Goal: Information Seeking & Learning: Find contact information

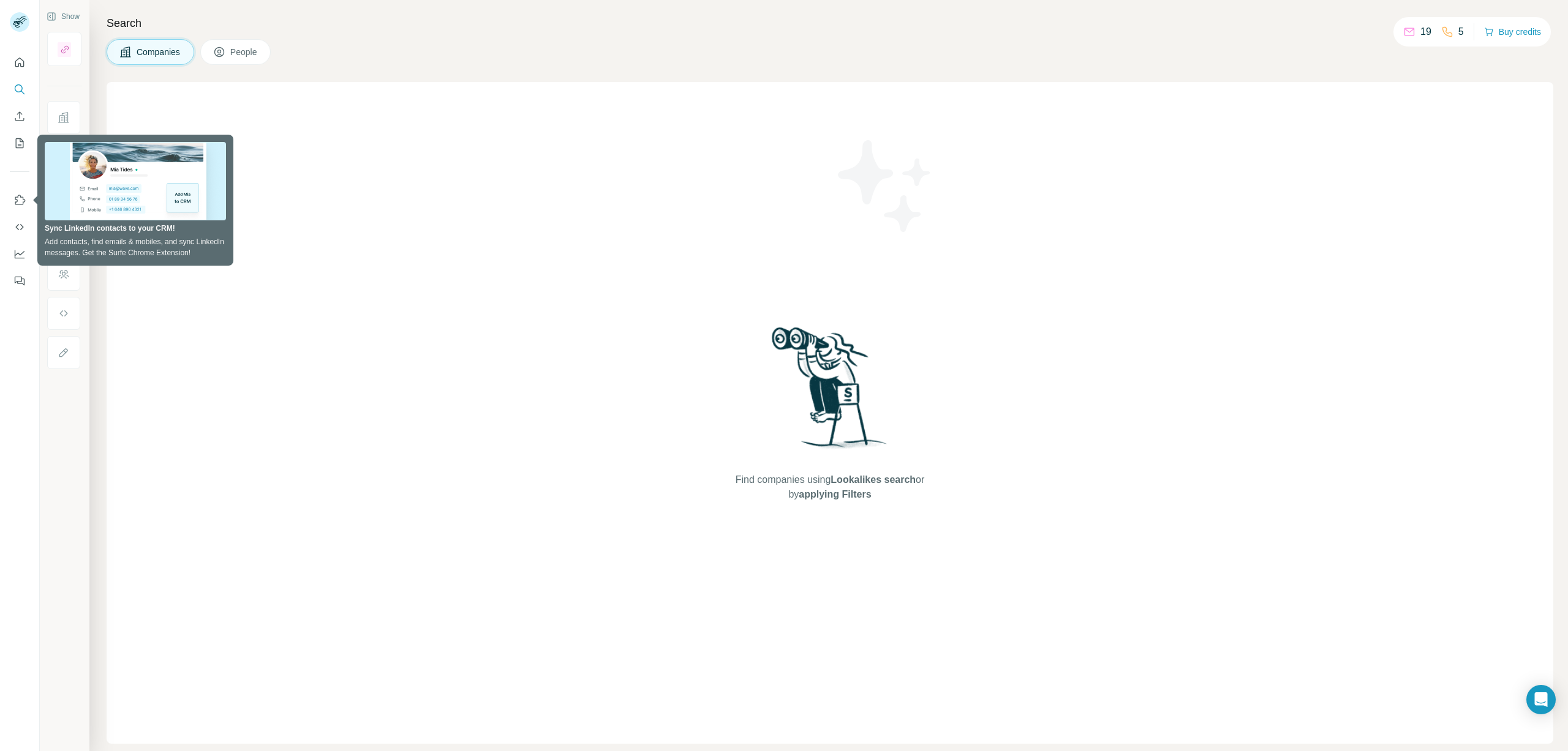
drag, startPoint x: 265, startPoint y: 94, endPoint x: 221, endPoint y: 97, distance: 44.1
click at [264, 94] on div "Find companies using Lookalikes search or by applying Filters" at bounding box center [830, 412] width 1447 height 661
click at [17, 86] on icon "Search" at bounding box center [18, 88] width 8 height 8
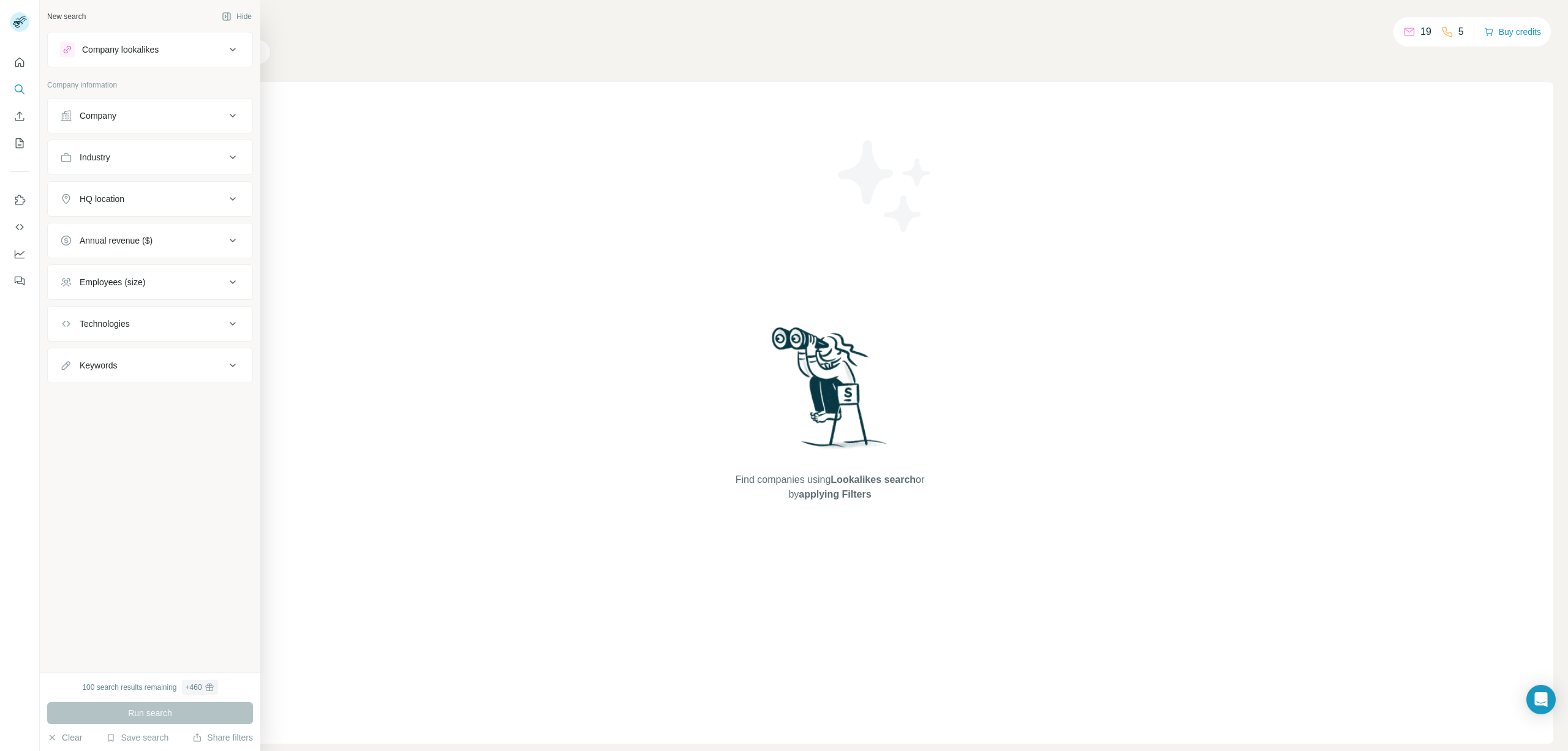
click at [74, 21] on div "New search" at bounding box center [67, 17] width 39 height 11
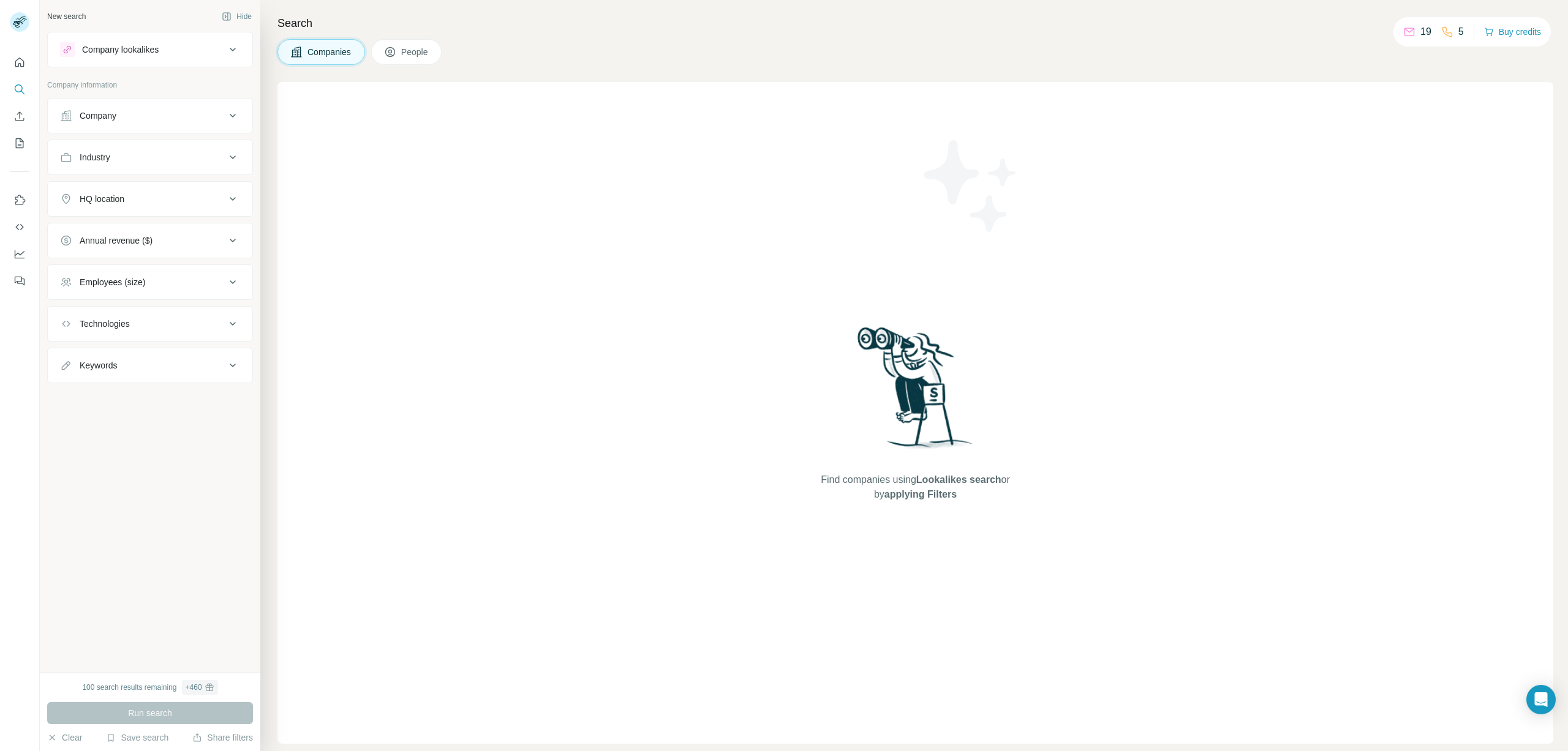
click at [427, 54] on span "People" at bounding box center [415, 52] width 28 height 12
click at [236, 52] on icon at bounding box center [232, 49] width 15 height 15
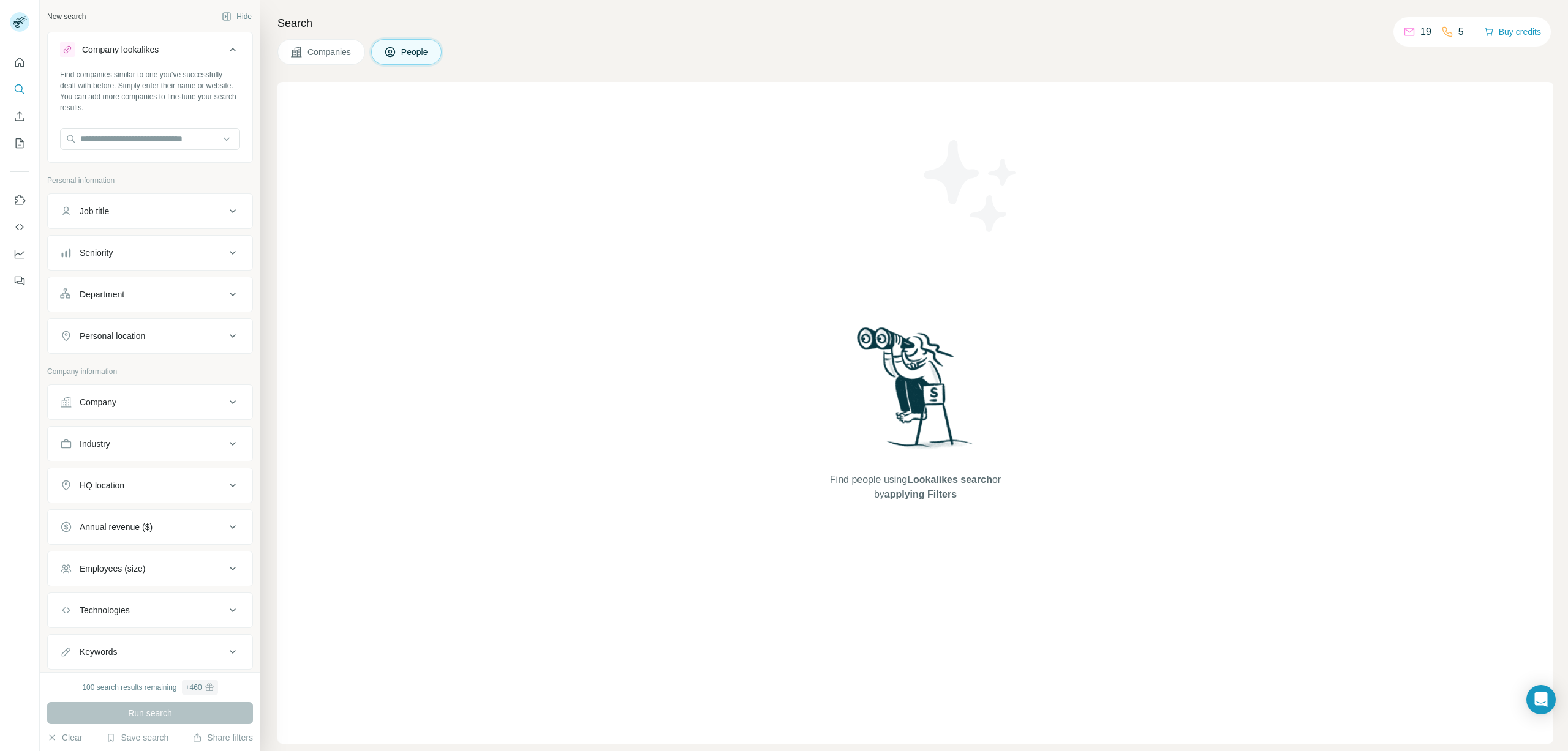
click at [236, 52] on icon at bounding box center [232, 49] width 15 height 15
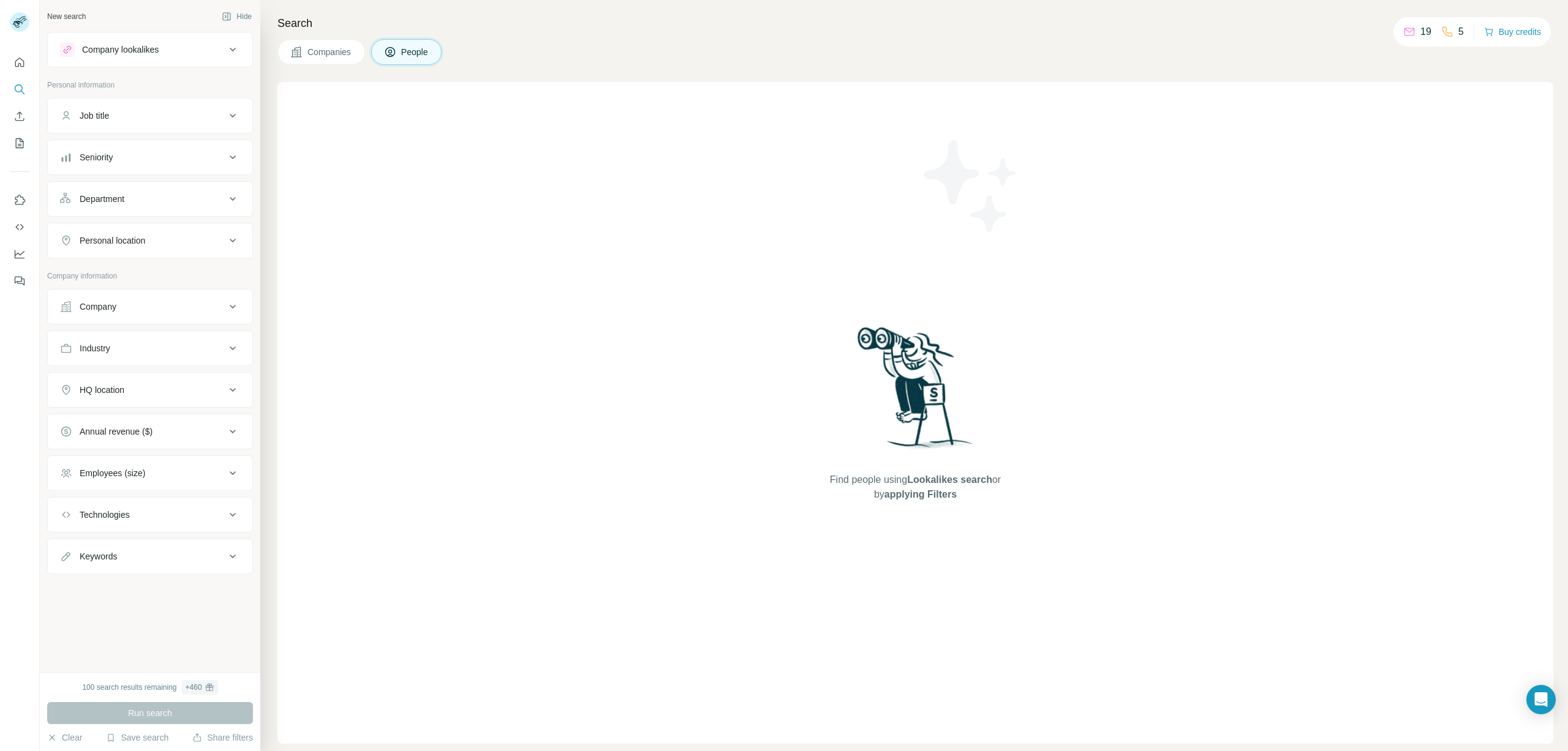
click at [334, 58] on button "Companies" at bounding box center [322, 52] width 88 height 25
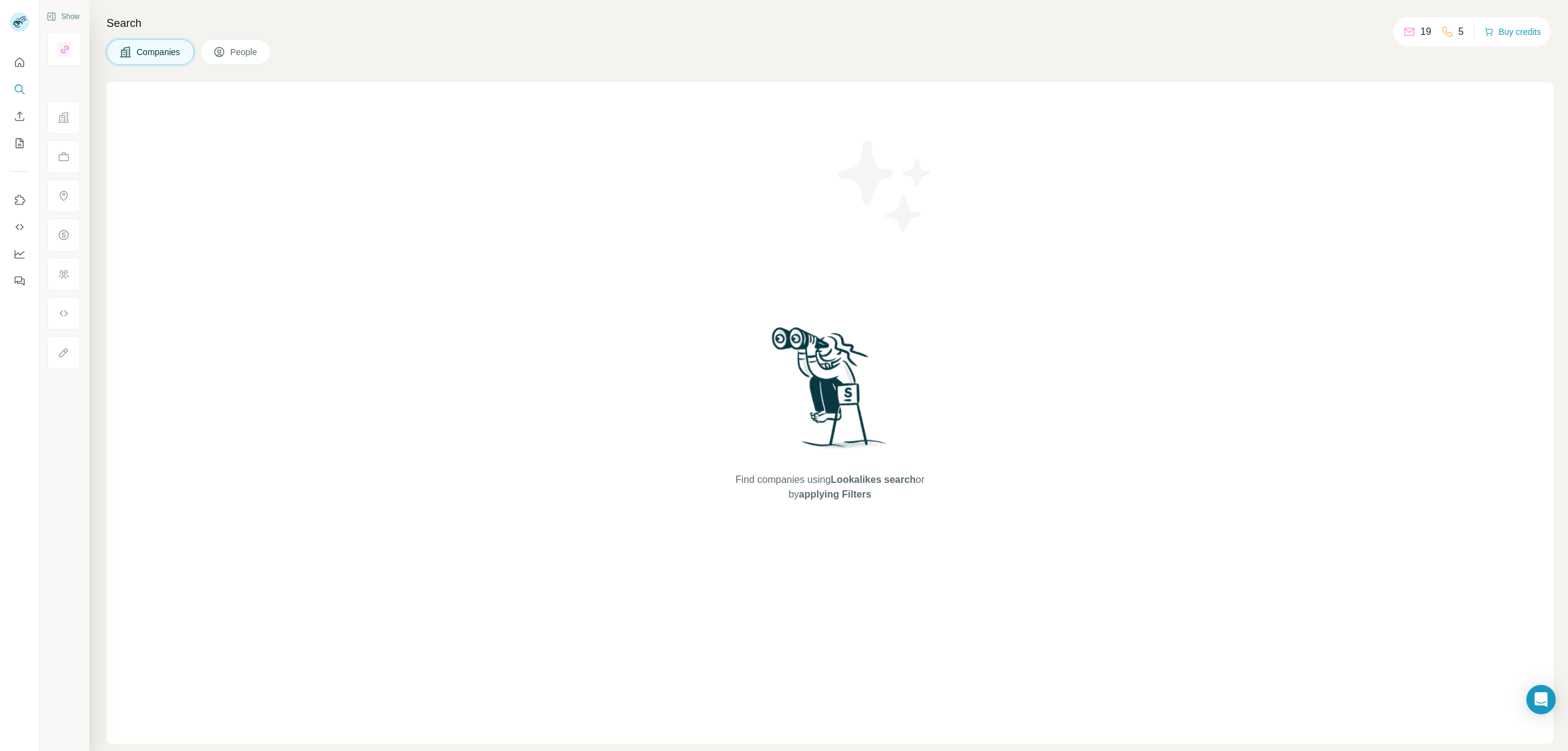
click at [451, 324] on div "Find companies using Lookalikes search or by applying Filters" at bounding box center [830, 412] width 1447 height 661
click at [929, 178] on img at bounding box center [884, 185] width 110 height 110
click at [766, 349] on img at bounding box center [830, 392] width 127 height 136
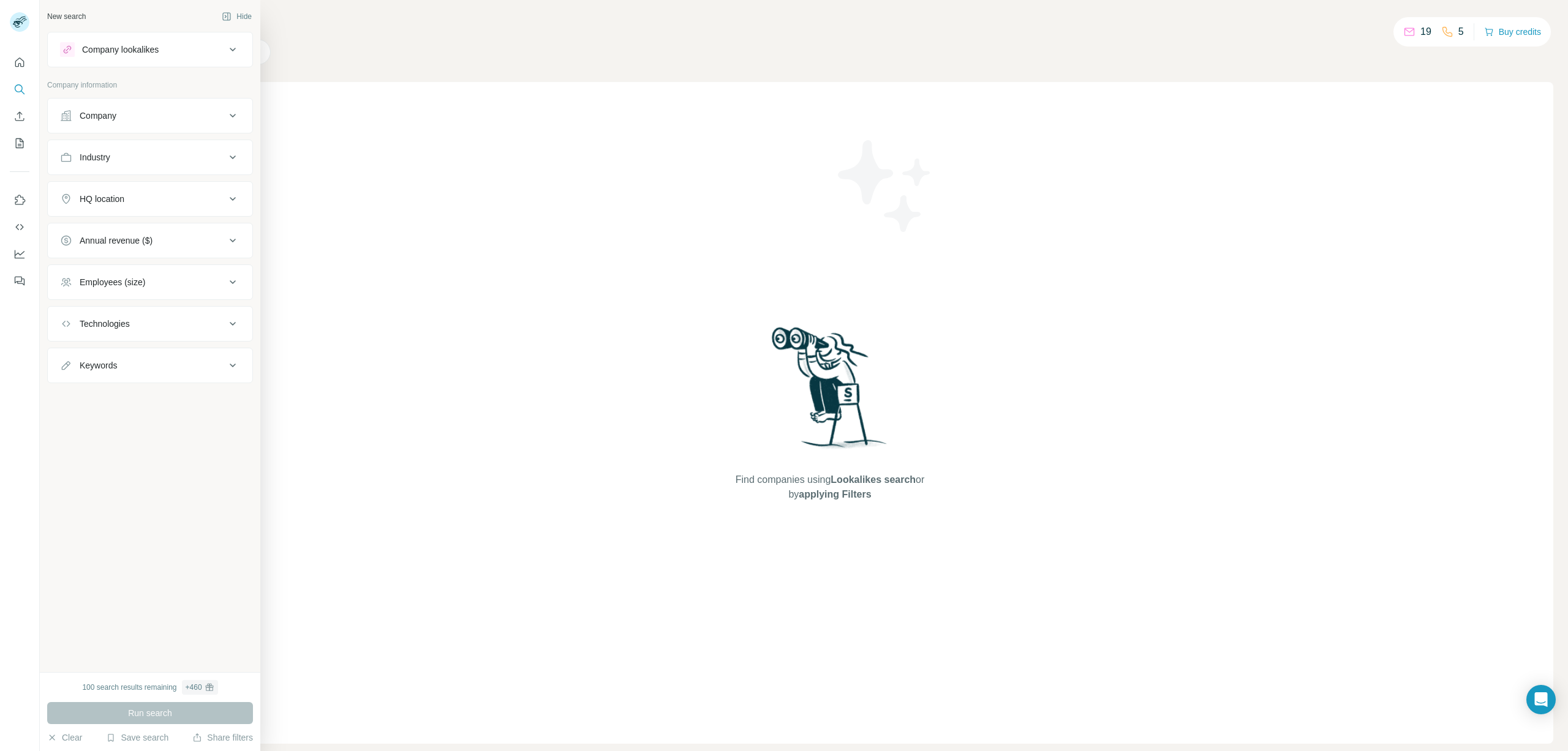
click at [72, 116] on div "Company" at bounding box center [142, 116] width 165 height 12
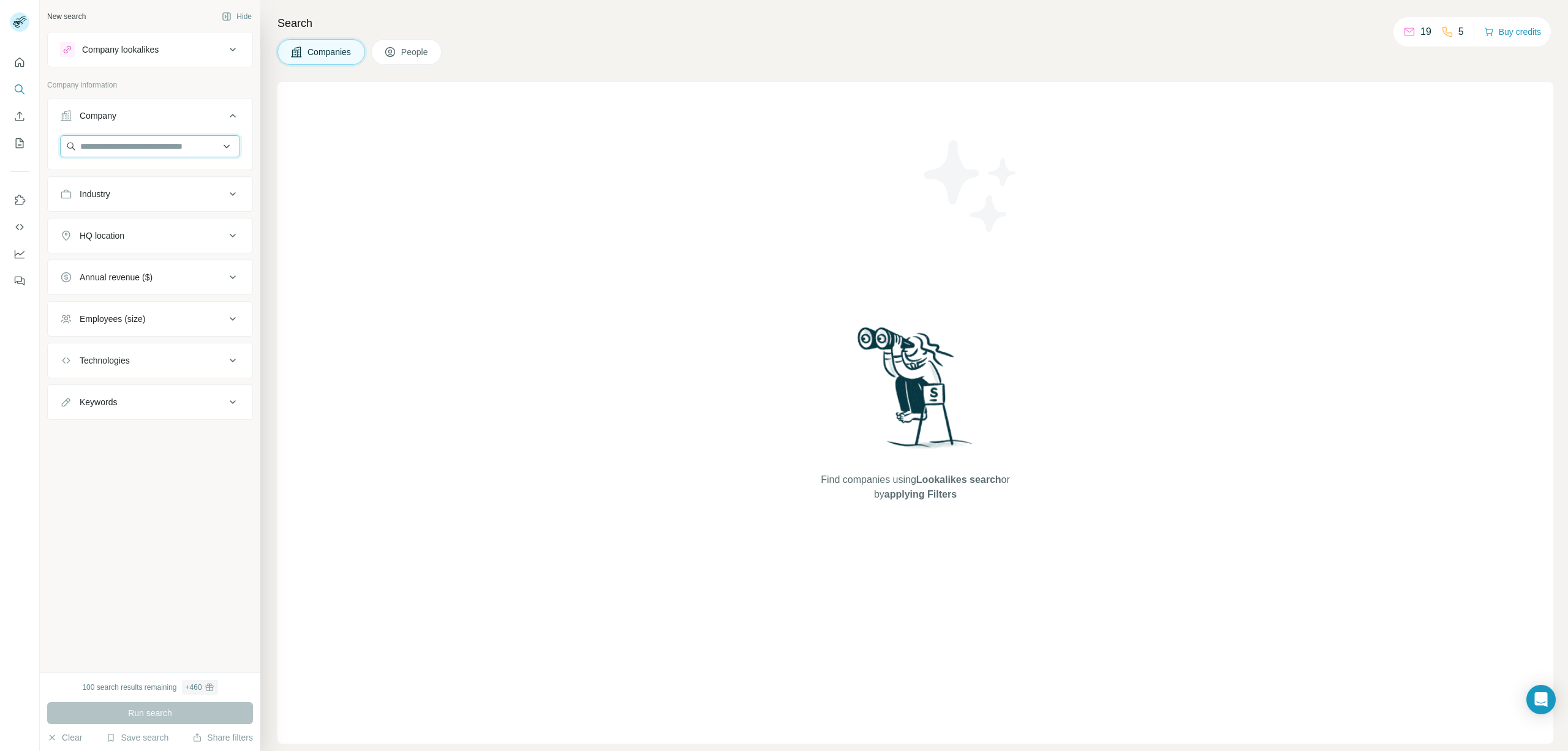
click at [128, 145] on input "text" at bounding box center [149, 146] width 180 height 22
type input "*****"
click at [129, 178] on p "Cegid" at bounding box center [124, 174] width 59 height 12
drag, startPoint x: 113, startPoint y: 702, endPoint x: 123, endPoint y: 698, distance: 10.8
click at [113, 702] on button "Run search" at bounding box center [150, 712] width 206 height 22
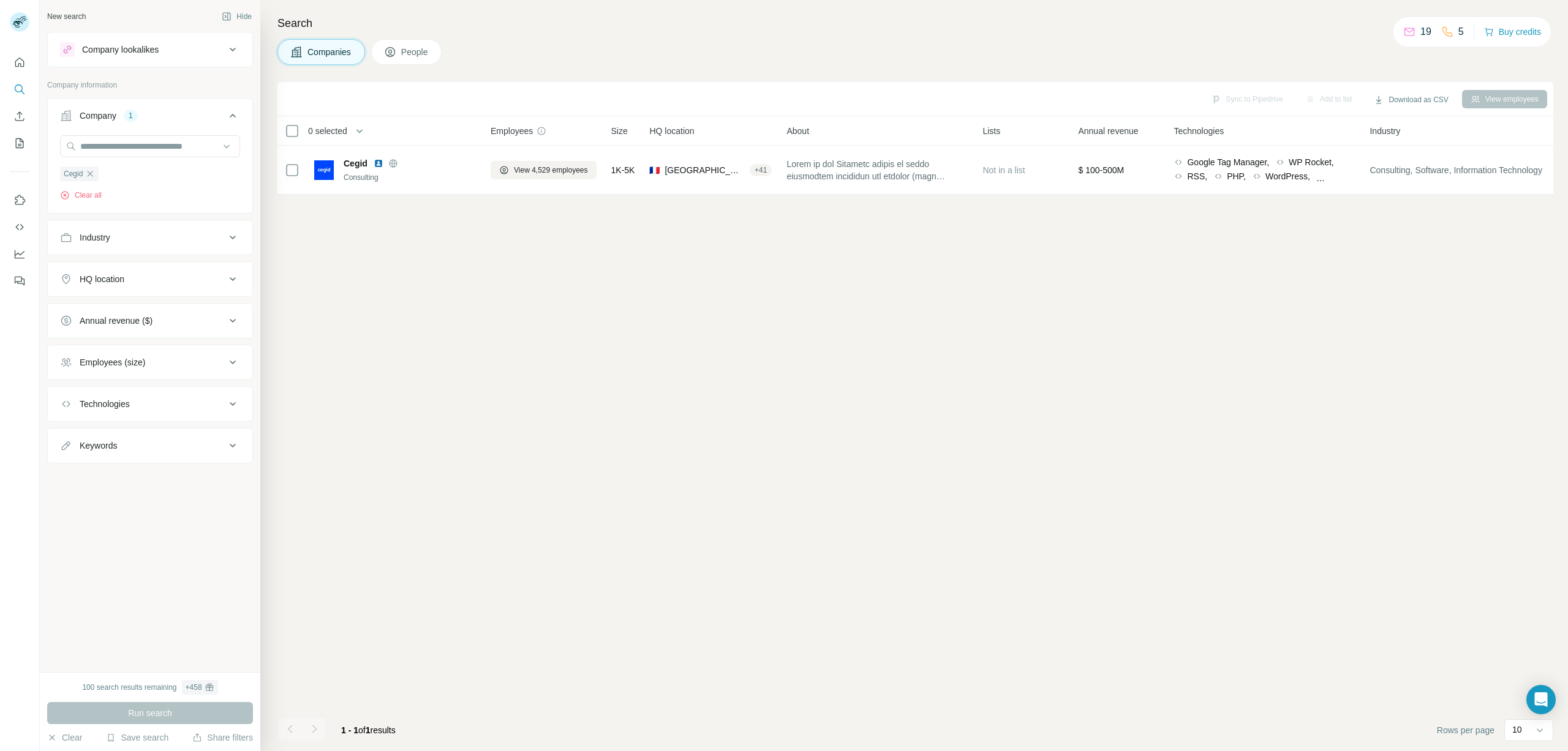
click at [201, 284] on div "HQ location" at bounding box center [142, 279] width 165 height 12
type input "*"
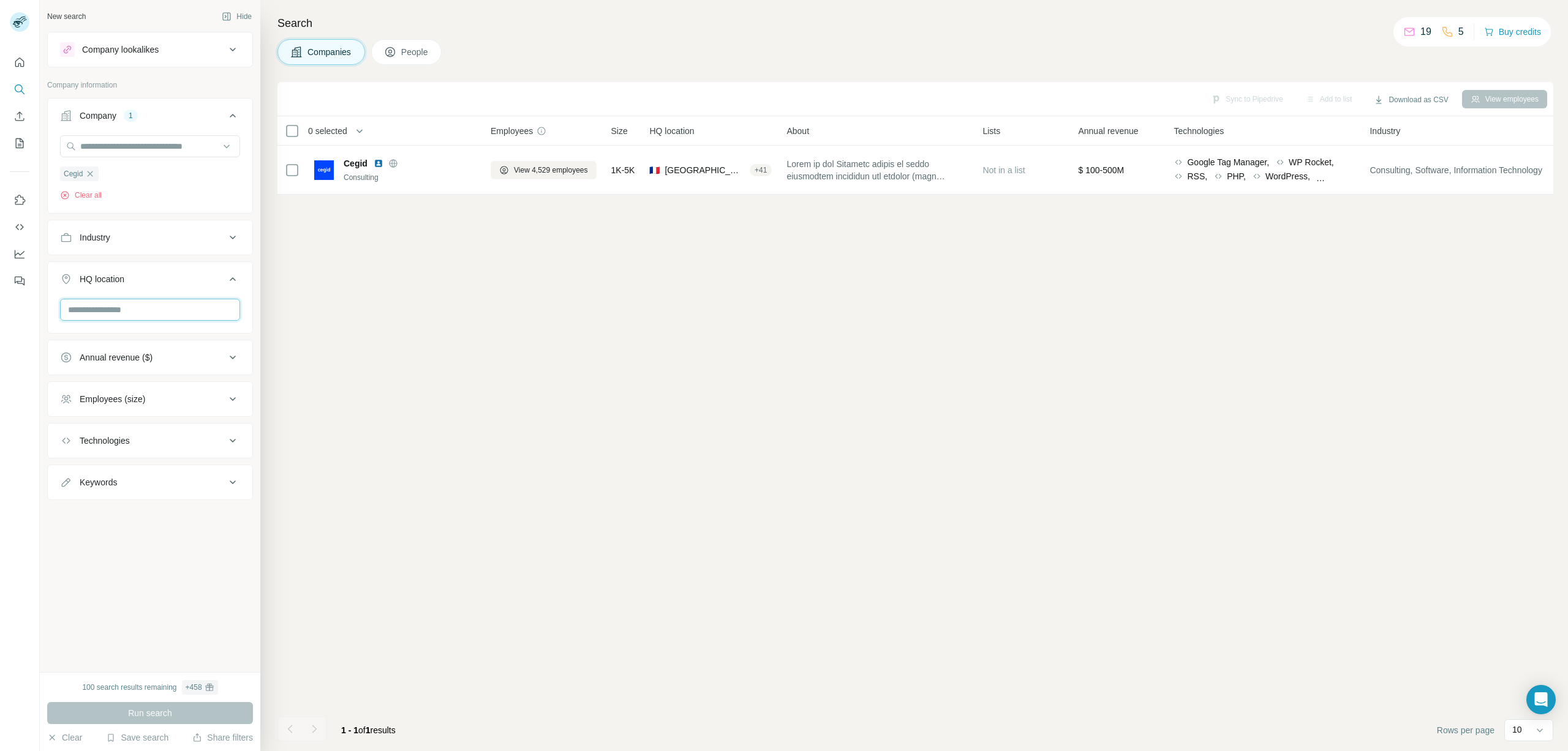
type input "*"
click at [96, 318] on input "text" at bounding box center [149, 309] width 180 height 22
click at [215, 332] on div "No results" at bounding box center [150, 339] width 174 height 25
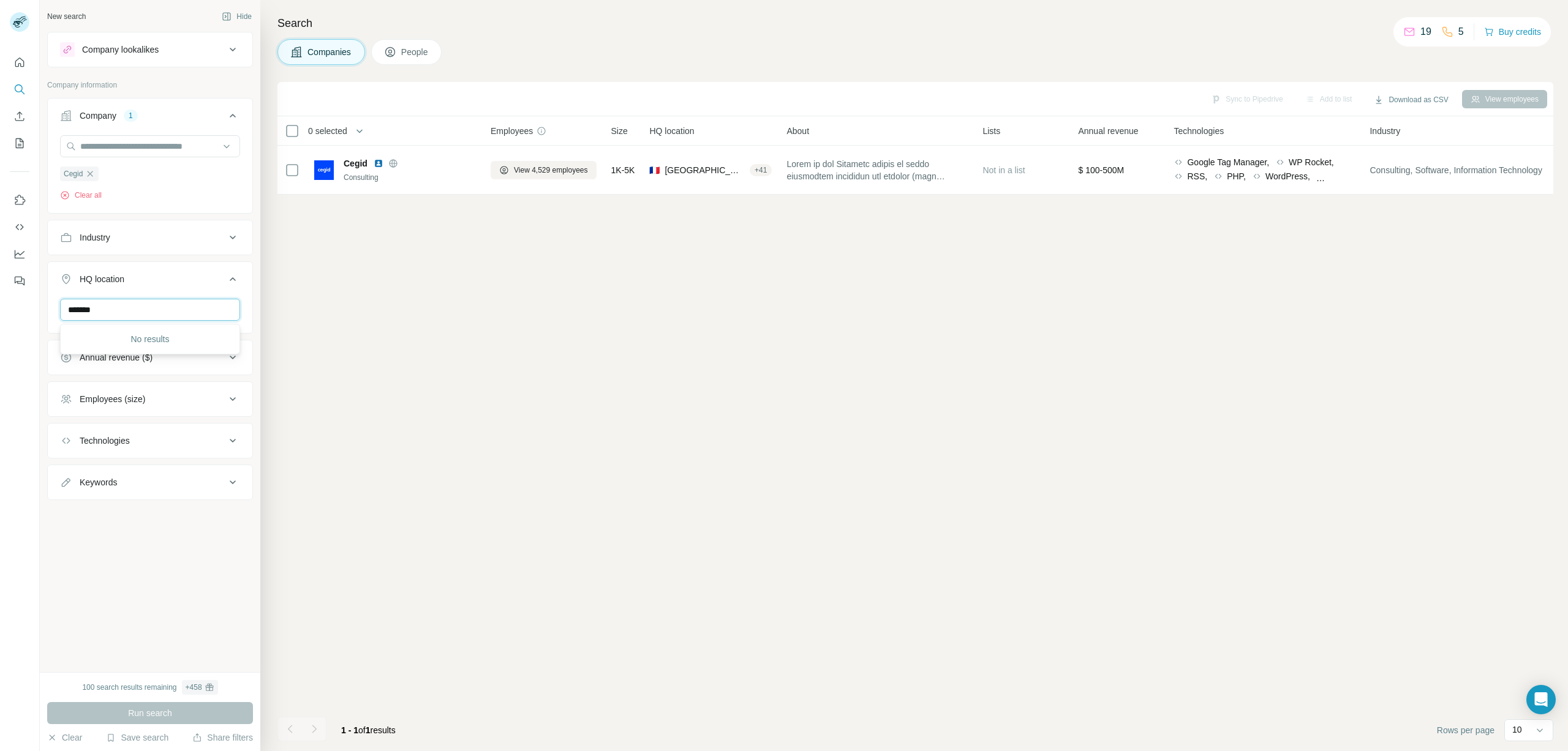
click at [140, 311] on input "*******" at bounding box center [149, 309] width 180 height 22
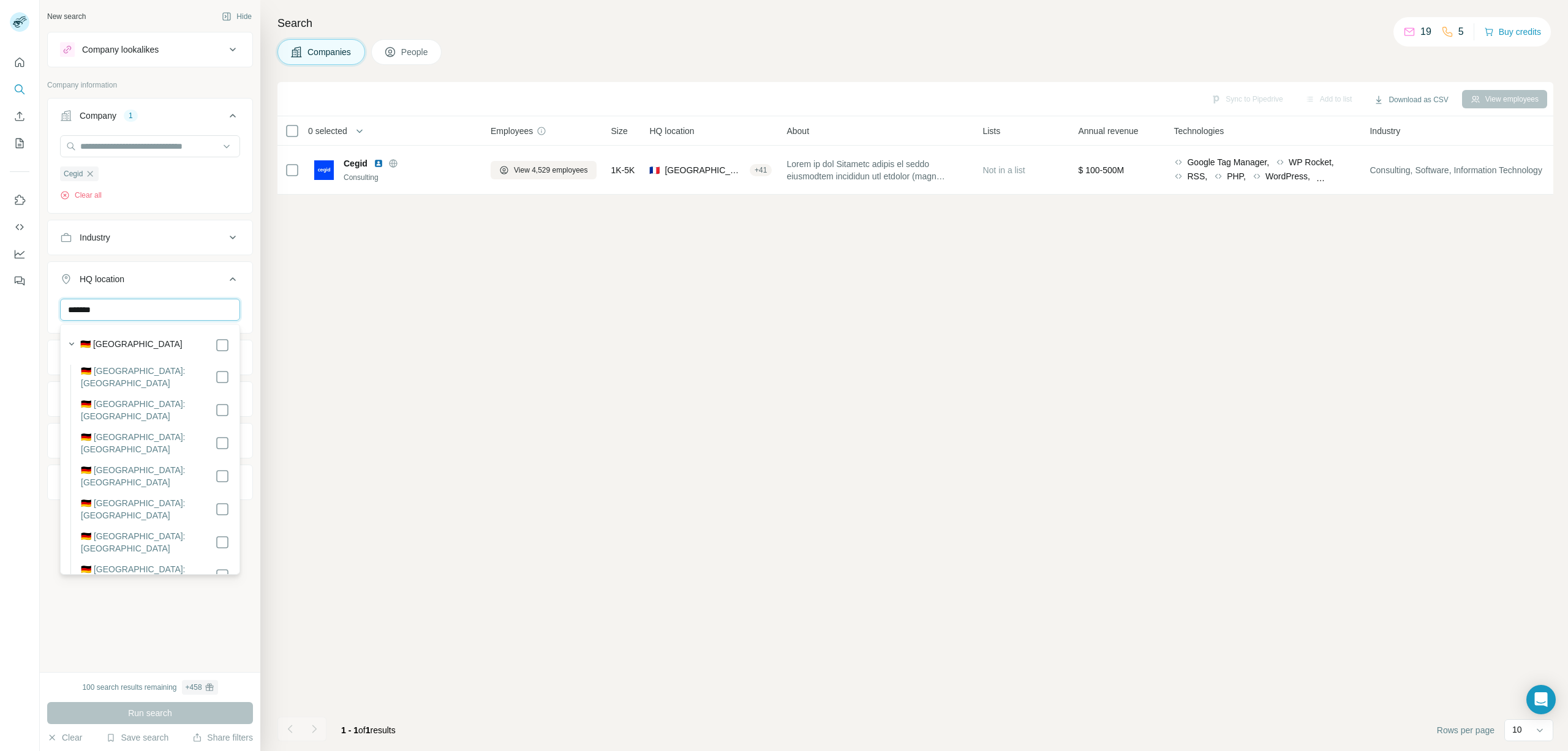
type input "*******"
click at [118, 344] on label "🇩🇪 [GEOGRAPHIC_DATA]" at bounding box center [131, 345] width 102 height 15
click at [340, 382] on div "Sync to Pipedrive Add to list Download as CSV View employees 0 selected Compani…" at bounding box center [915, 416] width 1275 height 669
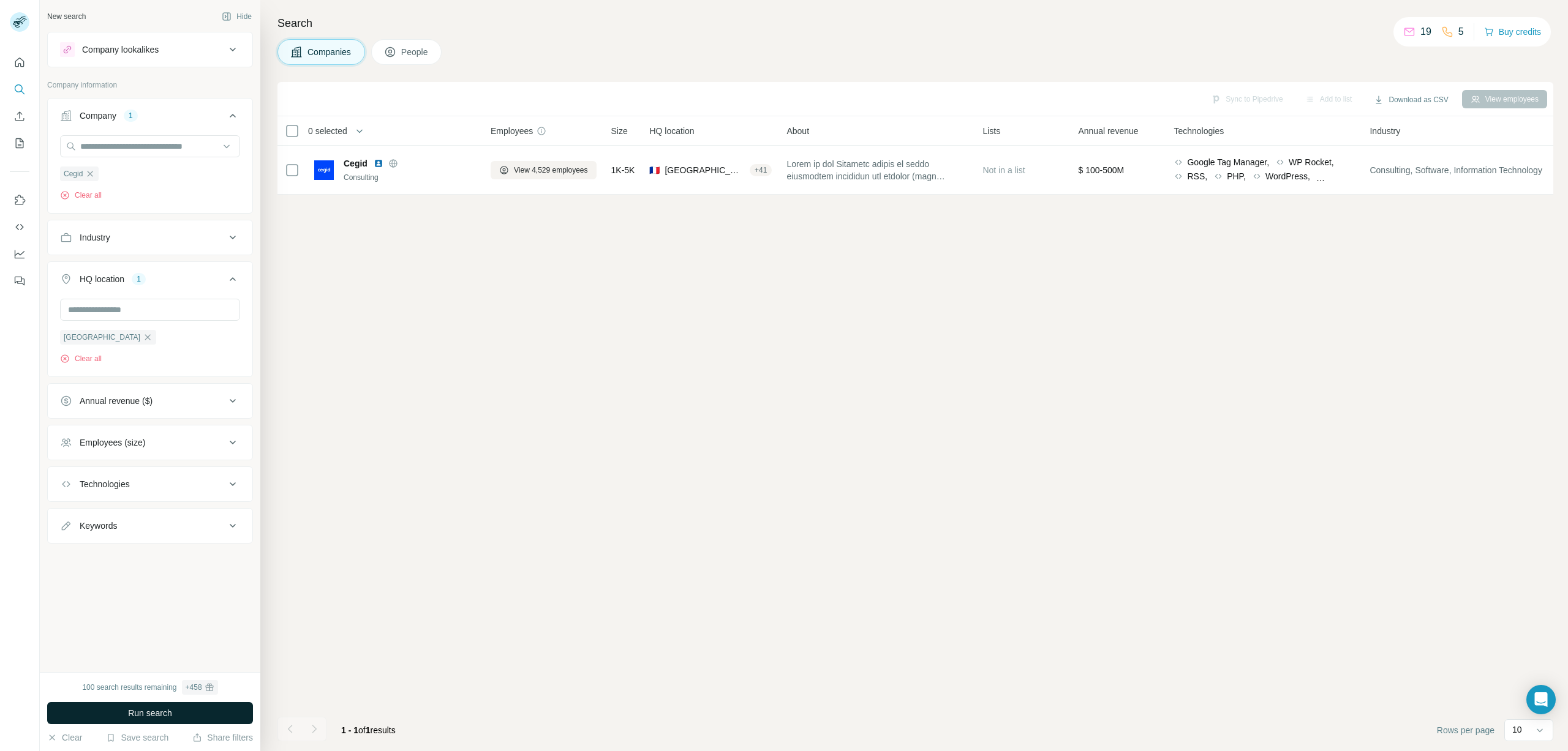
click at [221, 718] on button "Run search" at bounding box center [150, 712] width 206 height 22
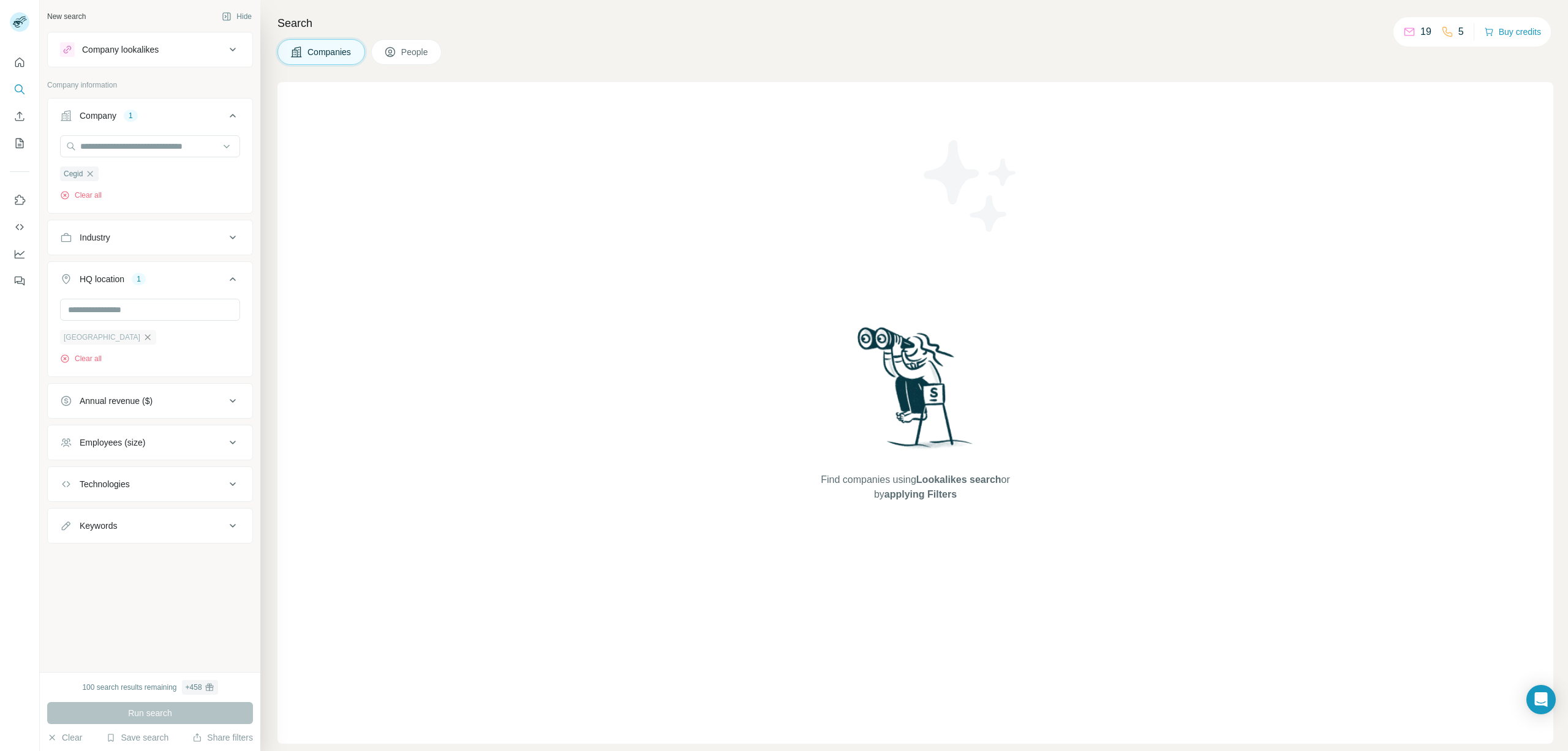
click at [142, 341] on icon "button" at bounding box center [147, 336] width 10 height 10
click at [171, 703] on button "Run search" at bounding box center [150, 712] width 206 height 22
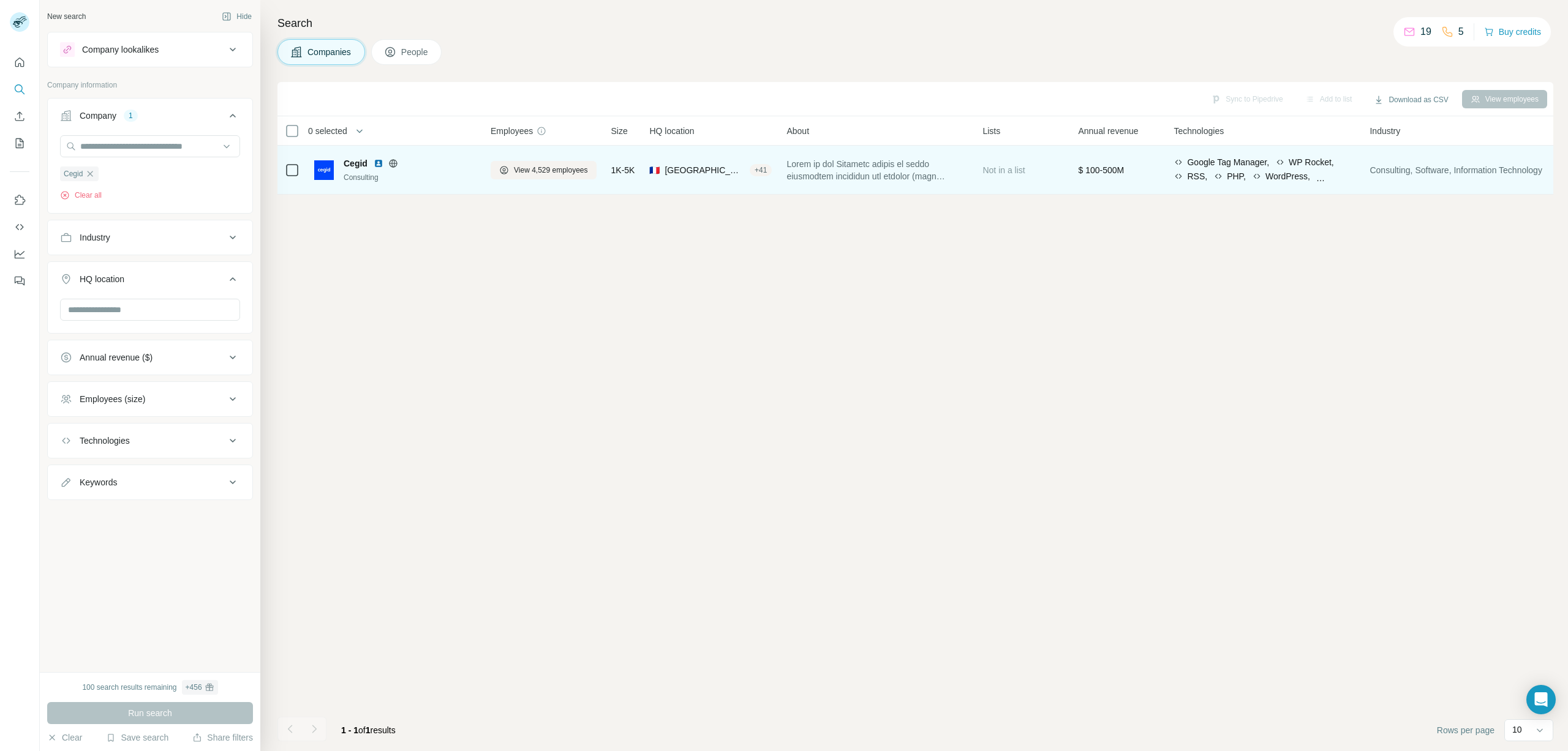
click at [448, 177] on div "Consulting" at bounding box center [410, 177] width 132 height 11
click at [548, 162] on button "View 4,529 employees" at bounding box center [543, 170] width 106 height 18
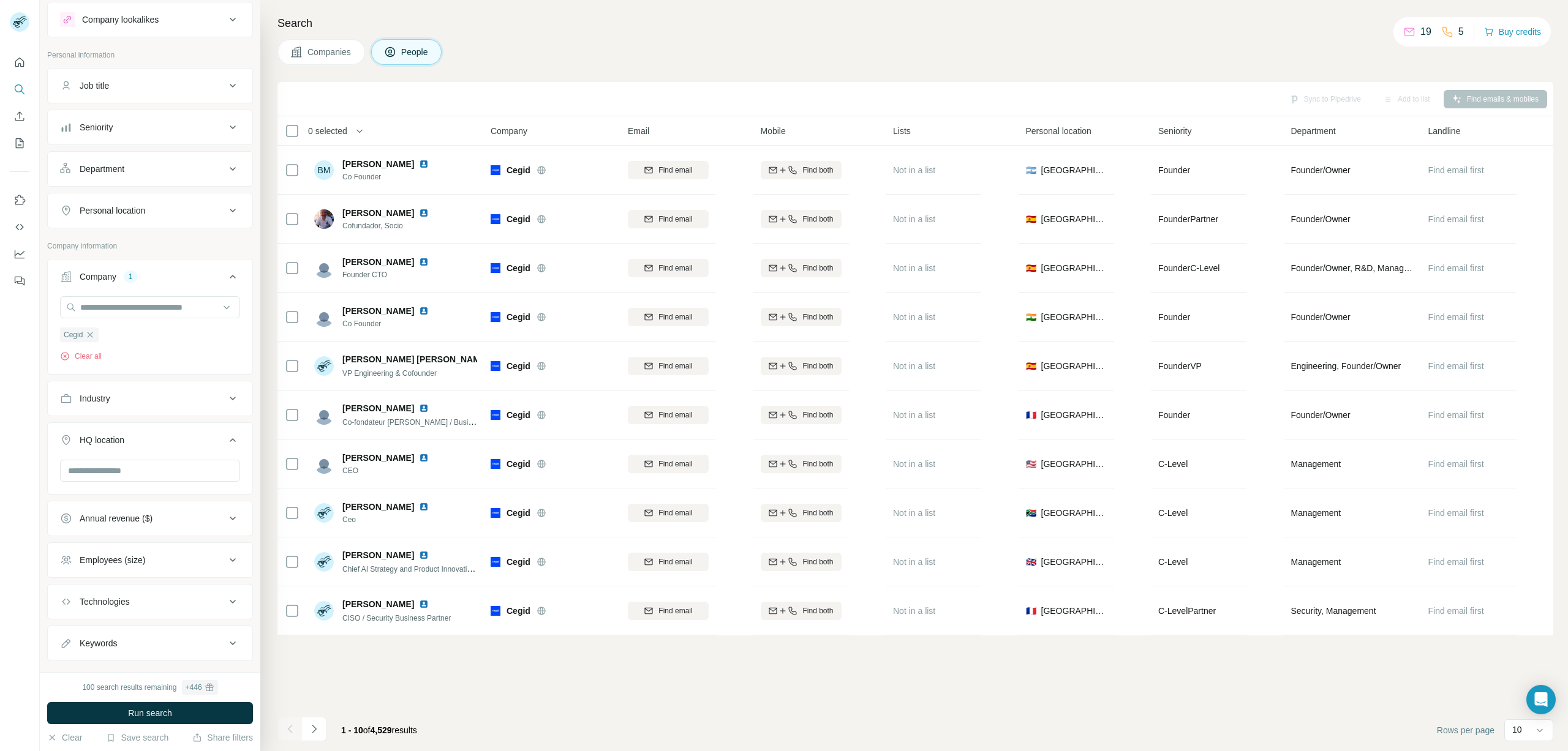
scroll to position [26, 0]
click at [147, 468] on input "text" at bounding box center [149, 473] width 180 height 22
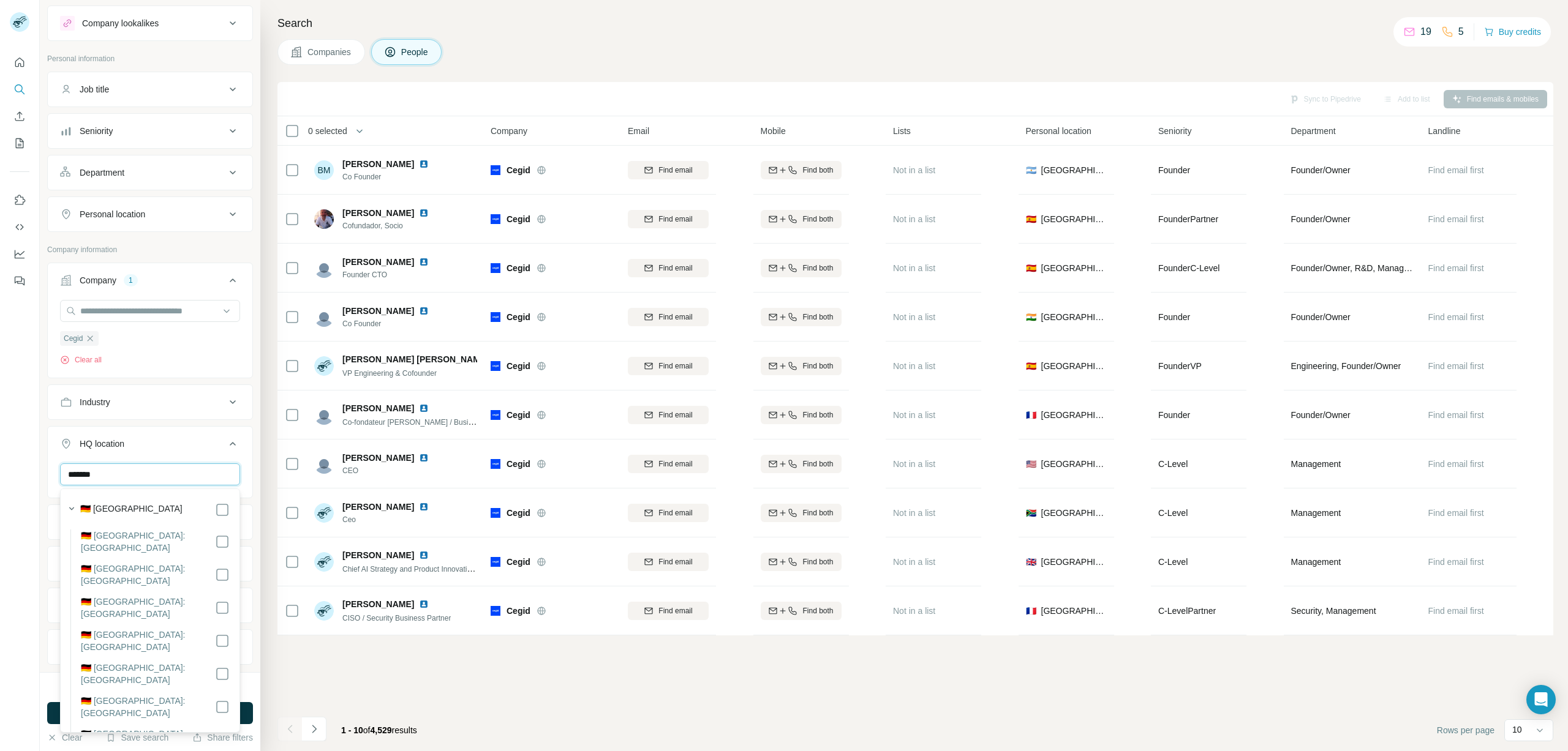
type input "*******"
click at [115, 510] on label "🇩🇪 [GEOGRAPHIC_DATA]" at bounding box center [131, 509] width 102 height 15
click at [137, 480] on input "*******" at bounding box center [149, 473] width 180 height 22
click at [201, 452] on button "HQ location 1" at bounding box center [149, 445] width 205 height 34
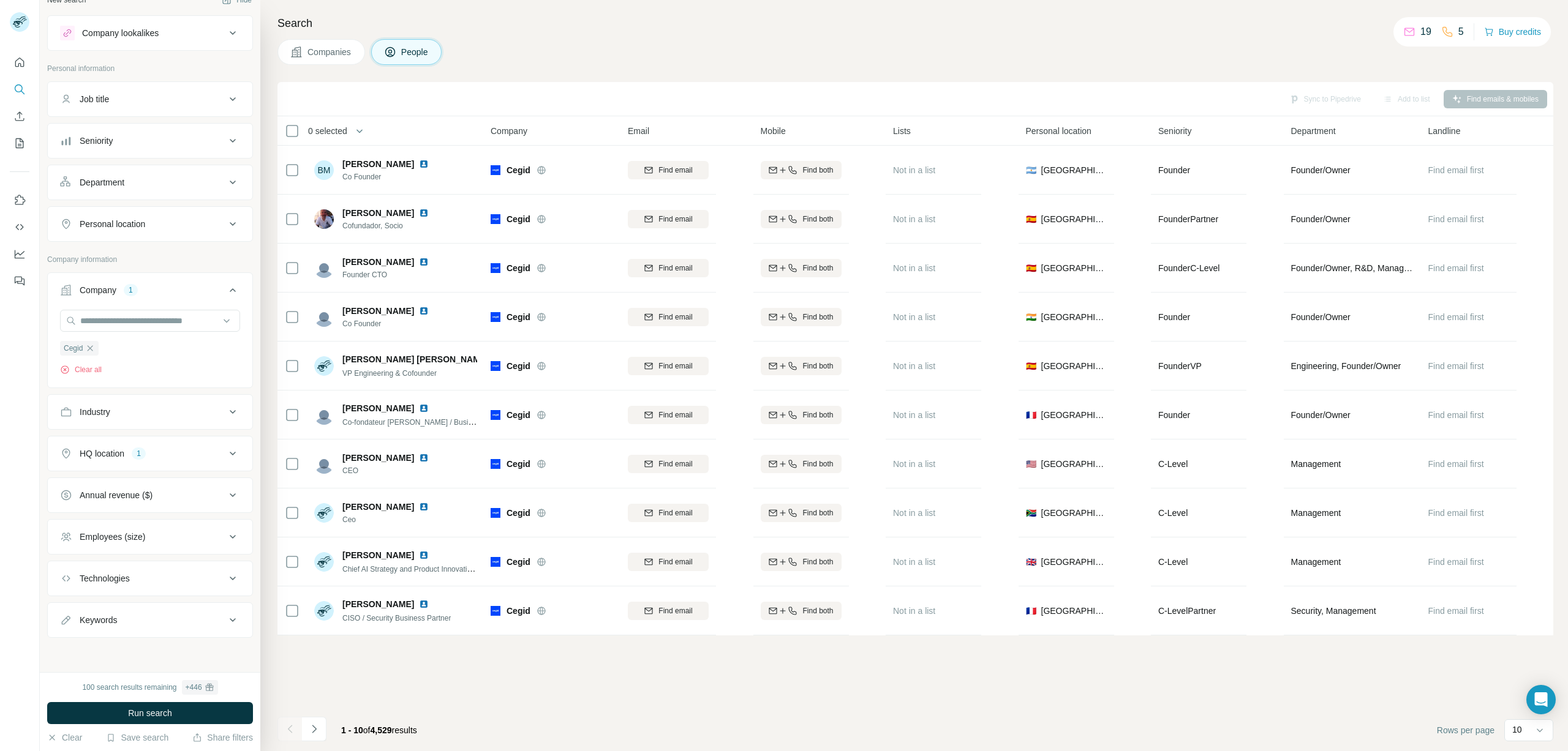
click at [95, 616] on div "Keywords" at bounding box center [98, 620] width 38 height 12
click at [114, 643] on input "text" at bounding box center [137, 649] width 156 height 22
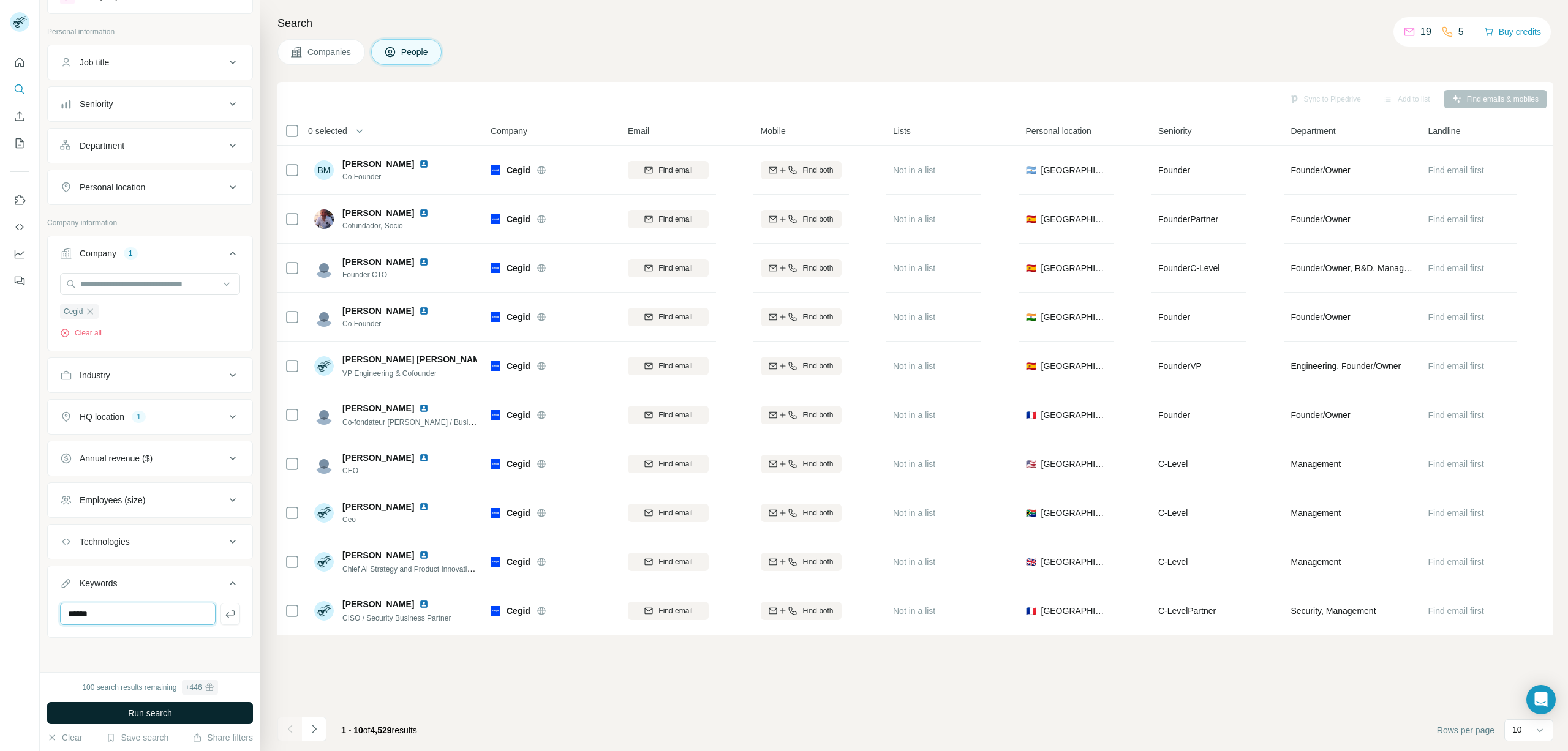
scroll to position [54, 0]
type input "******"
click at [136, 718] on span "Run search" at bounding box center [150, 713] width 44 height 12
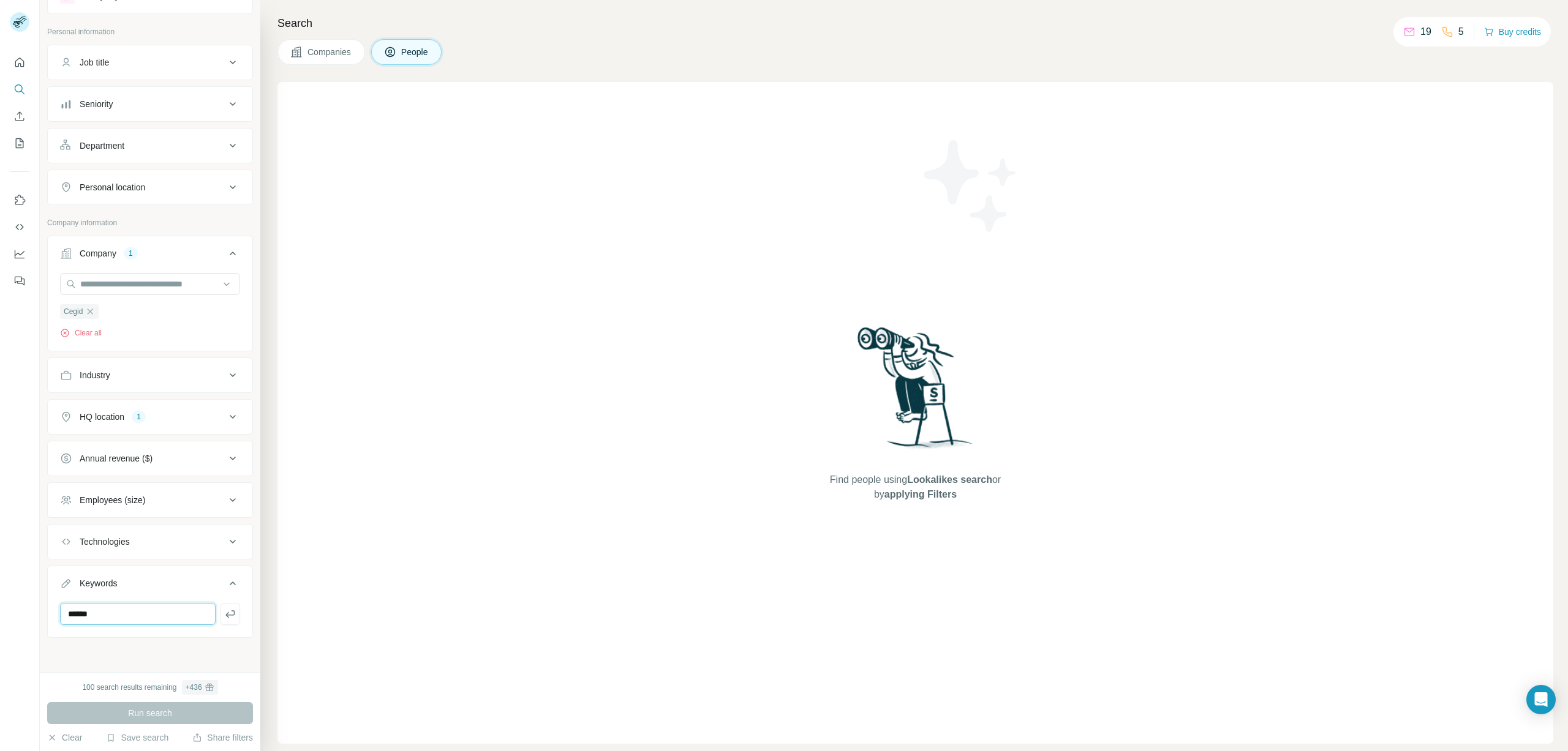
click at [127, 610] on input "******" at bounding box center [137, 613] width 156 height 22
click at [75, 686] on div "100 search results remaining + 436" at bounding box center [150, 687] width 206 height 15
click at [232, 587] on icon at bounding box center [232, 583] width 15 height 15
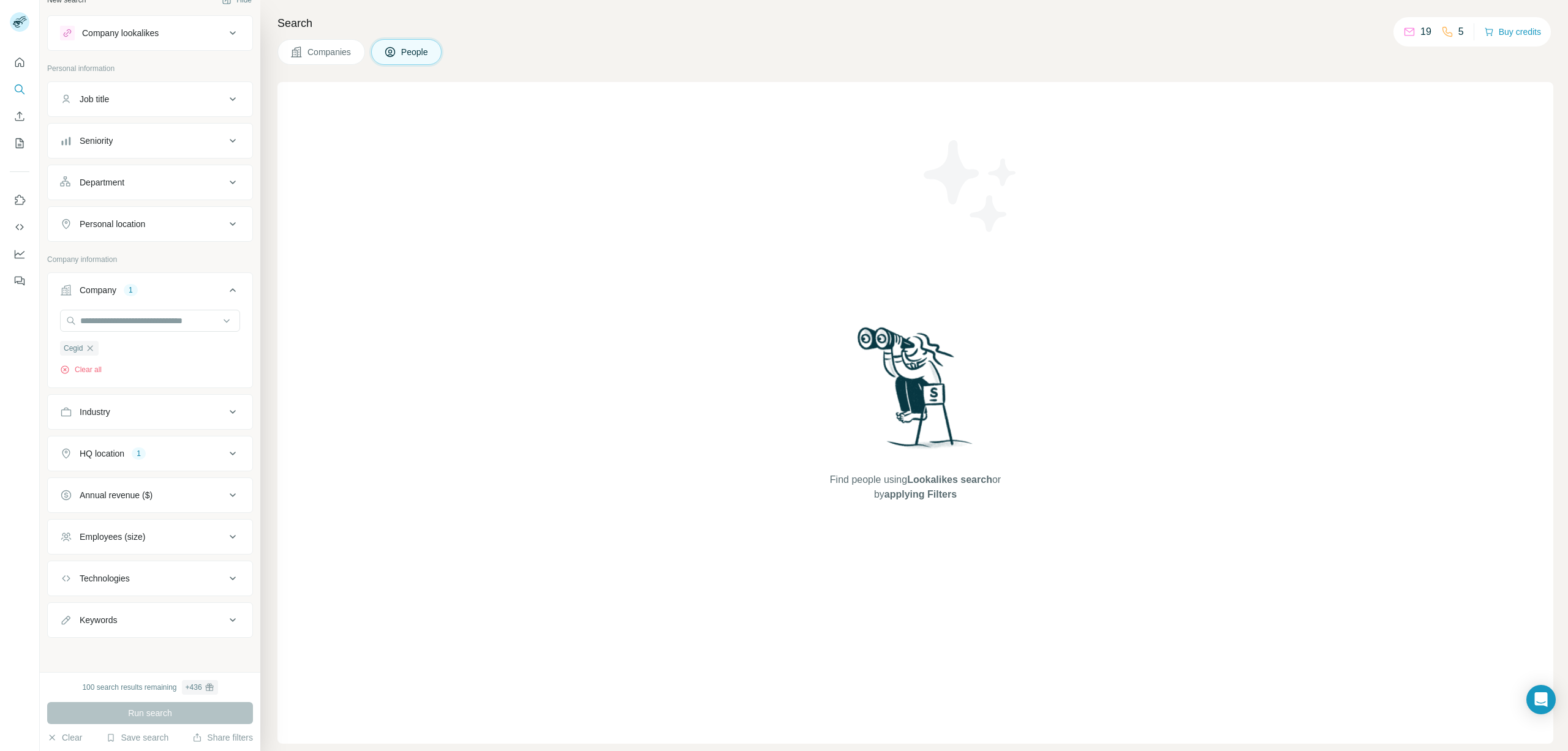
drag, startPoint x: 161, startPoint y: 716, endPoint x: 152, endPoint y: 682, distance: 35.2
click at [161, 716] on div "Run search" at bounding box center [150, 712] width 206 height 22
click at [165, 453] on div "HQ location 1" at bounding box center [142, 453] width 165 height 12
click at [142, 516] on icon "button" at bounding box center [147, 510] width 10 height 10
click at [205, 449] on div "HQ location" at bounding box center [142, 453] width 165 height 12
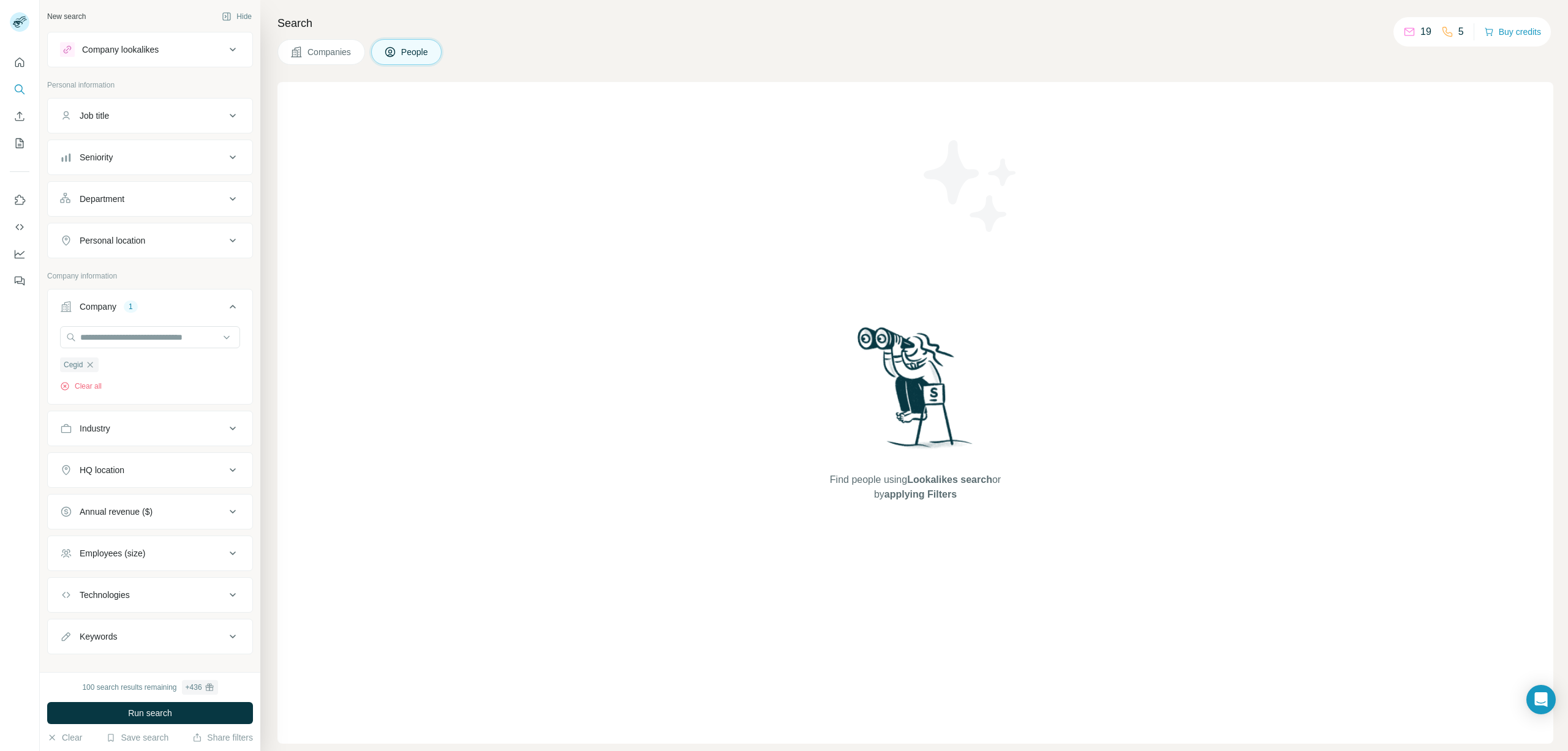
click at [173, 112] on div "Job title" at bounding box center [142, 116] width 165 height 12
type input "**********"
click at [143, 713] on span "Run search" at bounding box center [150, 713] width 44 height 12
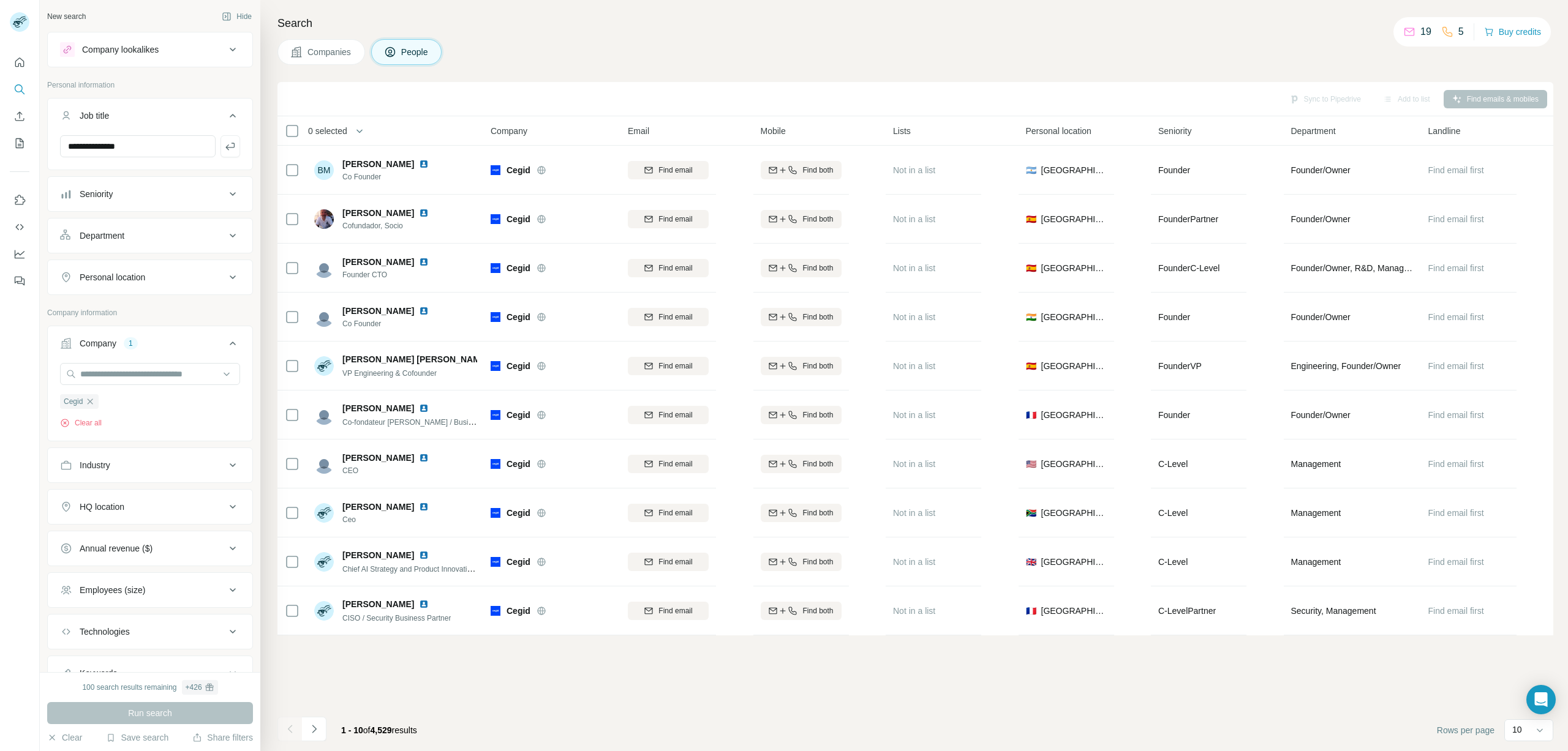
drag, startPoint x: 160, startPoint y: 129, endPoint x: 161, endPoint y: 137, distance: 8.1
click at [160, 130] on button "Job title" at bounding box center [149, 118] width 205 height 34
drag, startPoint x: 169, startPoint y: 124, endPoint x: 156, endPoint y: 131, distance: 14.8
click at [169, 124] on button "Job title" at bounding box center [149, 115] width 205 height 29
paste input "**********"
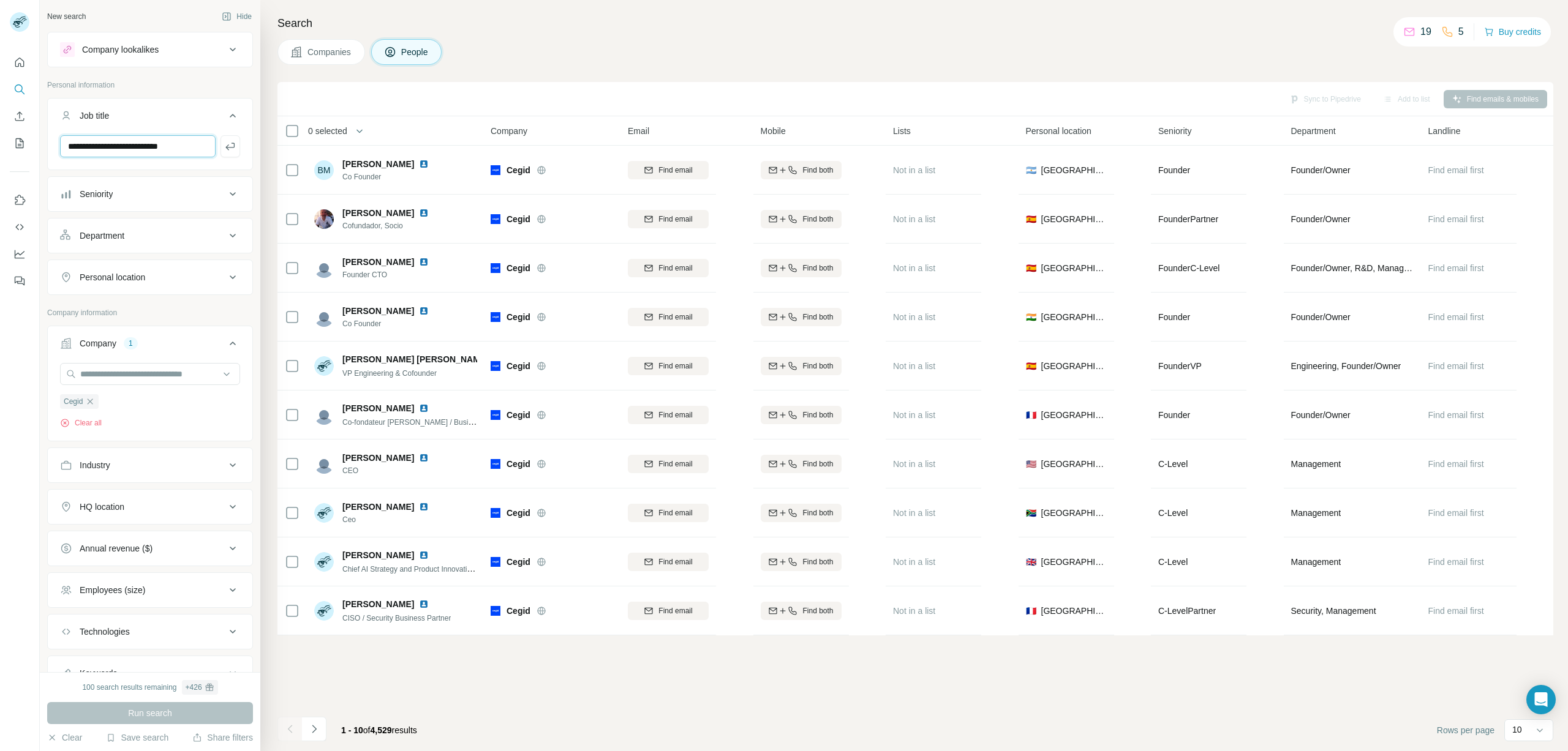
paste input "text"
type input "*********"
click at [231, 150] on icon "button" at bounding box center [230, 147] width 12 height 12
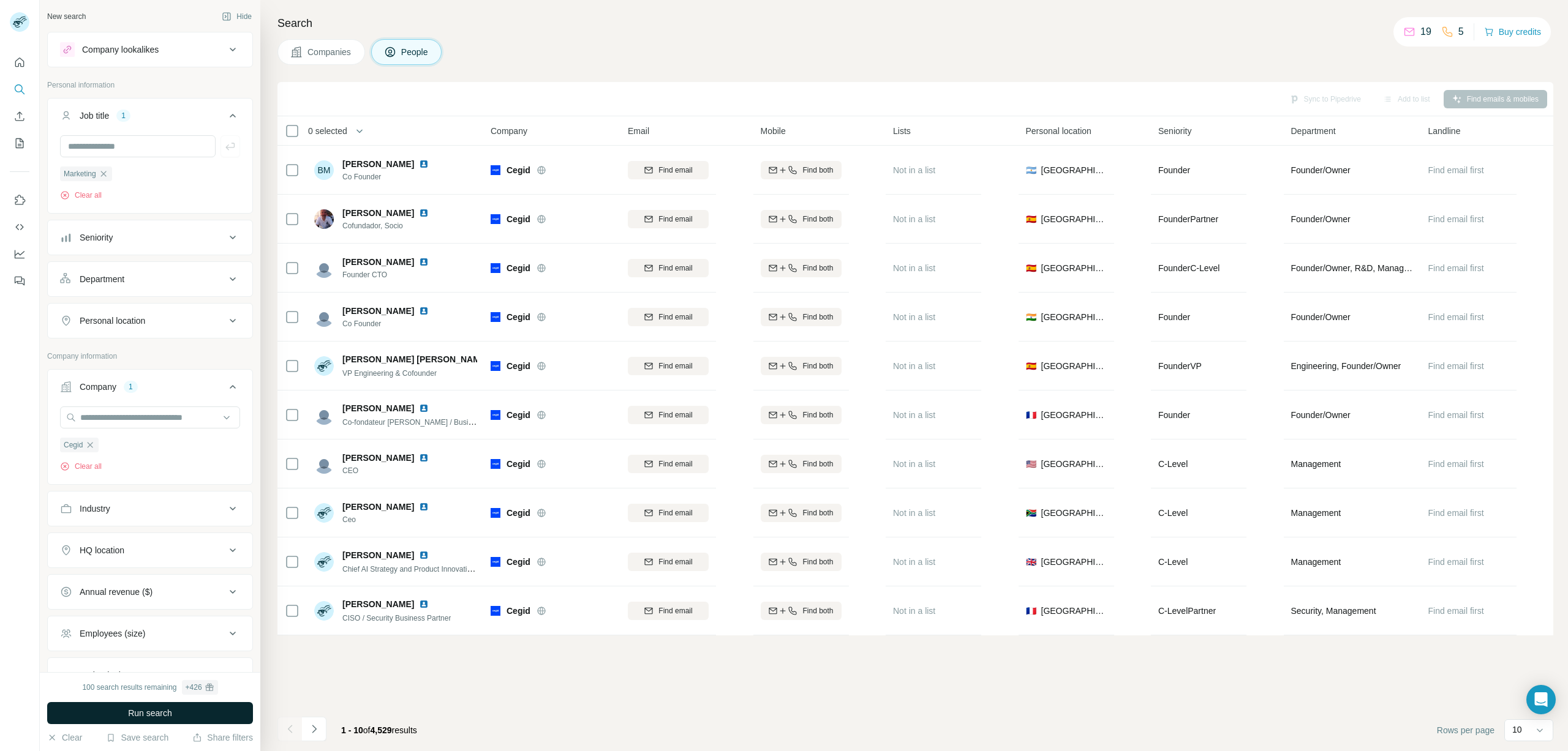
click at [132, 704] on button "Run search" at bounding box center [150, 712] width 206 height 22
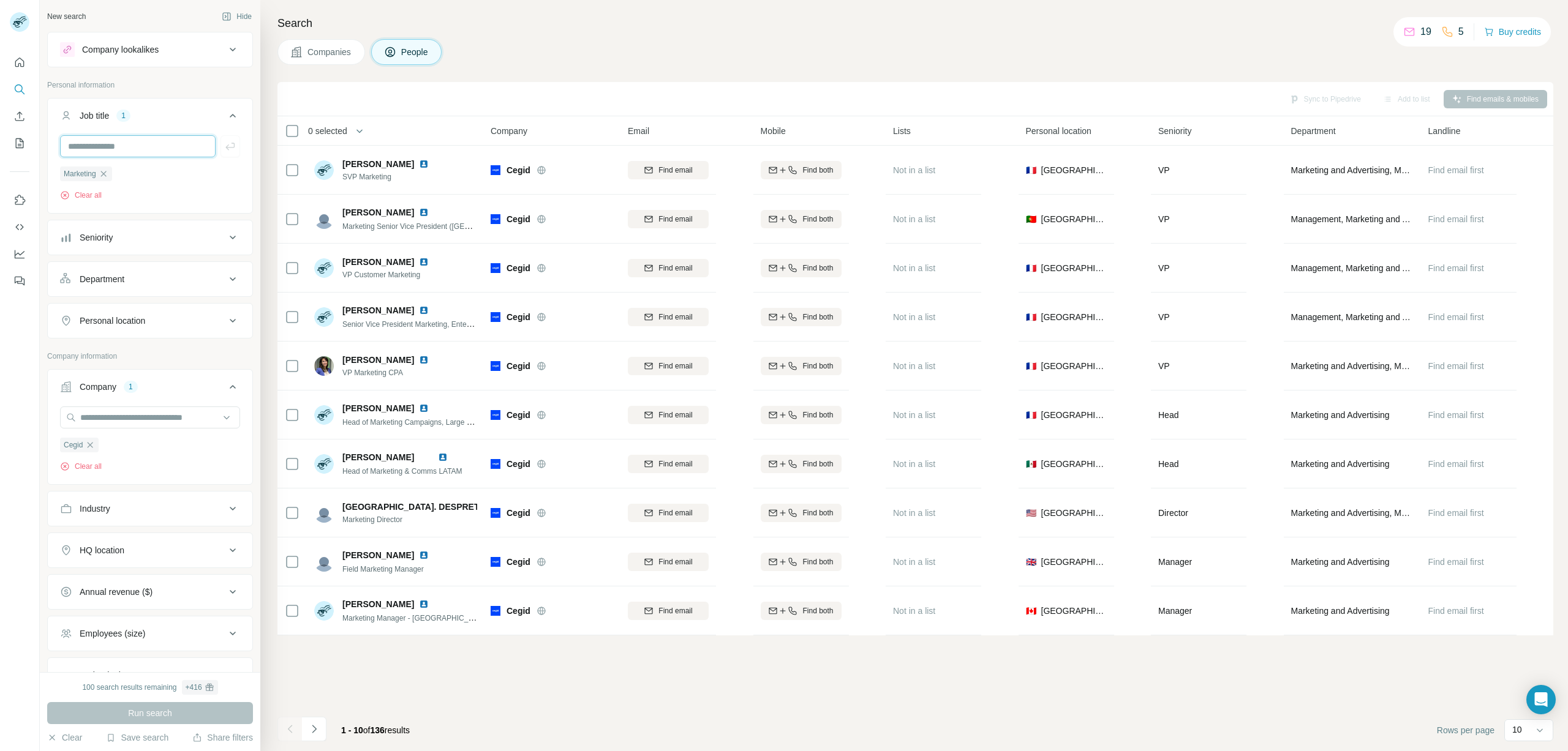
click at [122, 148] on input "text" at bounding box center [137, 146] width 156 height 22
drag, startPoint x: 100, startPoint y: 177, endPoint x: 101, endPoint y: 169, distance: 8.1
click at [100, 176] on icon "button" at bounding box center [103, 173] width 10 height 10
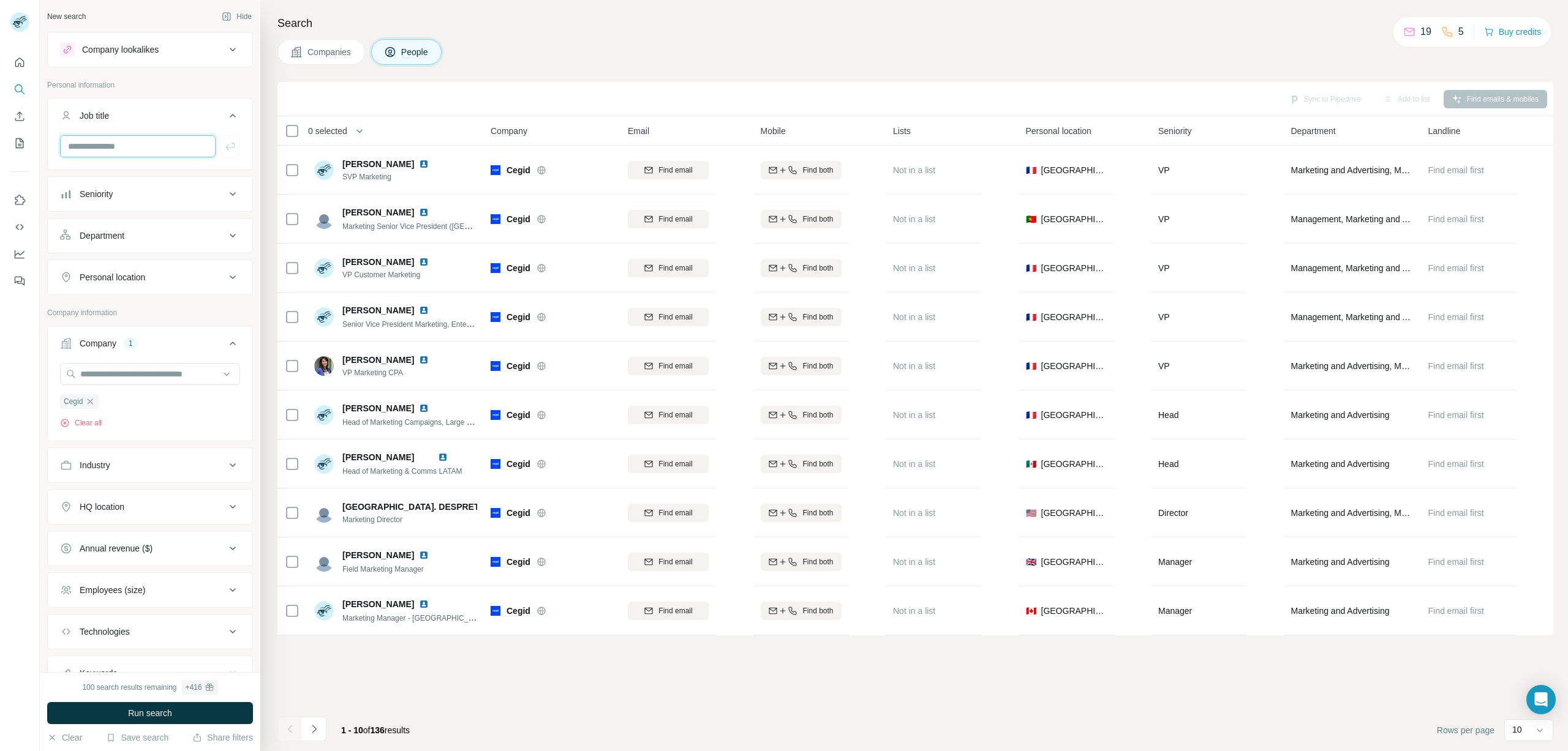
click at [104, 151] on input "text" at bounding box center [137, 146] width 156 height 22
type input "**********"
click at [226, 149] on icon "button" at bounding box center [230, 147] width 12 height 12
click at [118, 173] on icon "button" at bounding box center [119, 173] width 10 height 10
click at [125, 150] on input "text" at bounding box center [137, 146] width 156 height 22
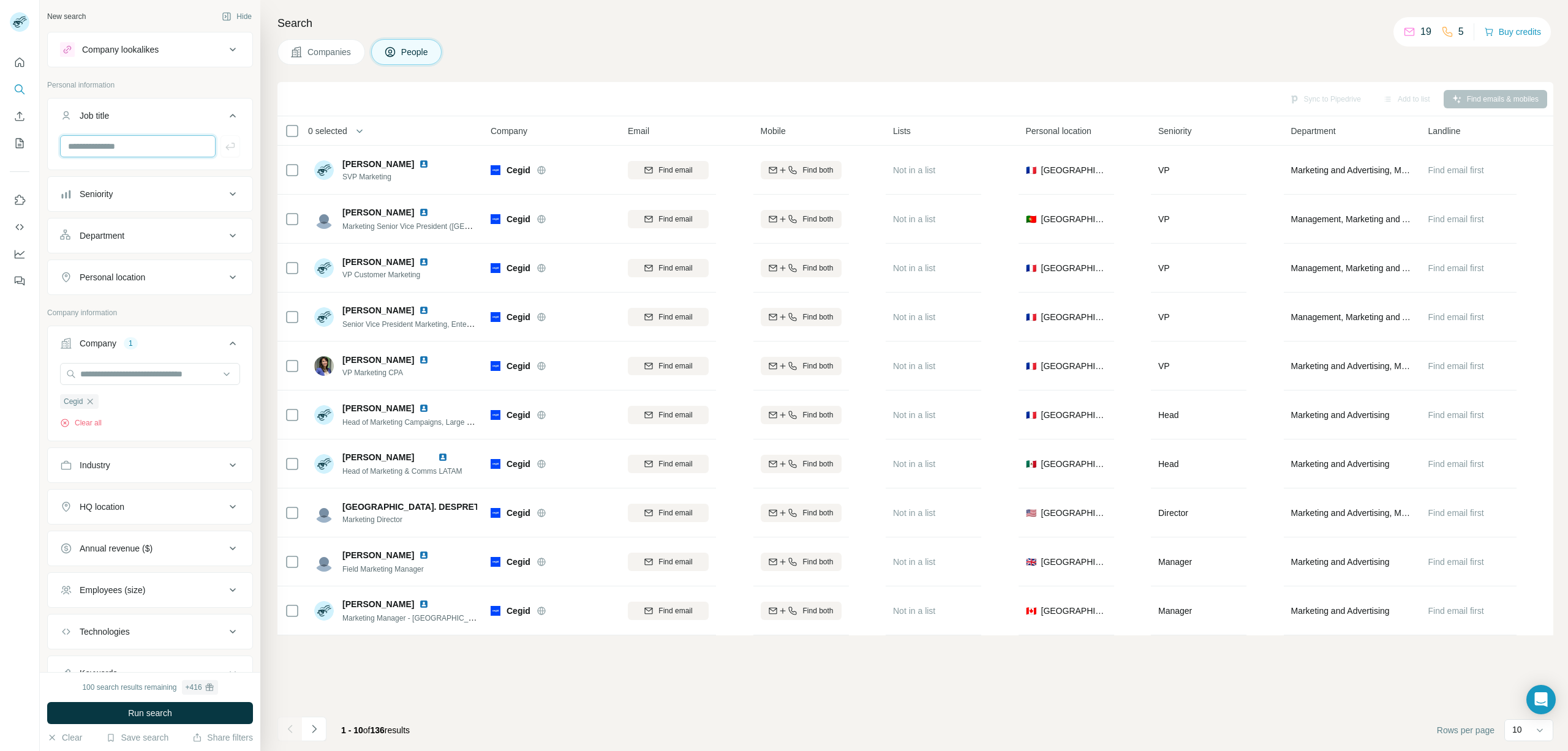
click at [136, 150] on input "text" at bounding box center [137, 146] width 156 height 22
type input "**********"
click at [229, 144] on icon "button" at bounding box center [229, 146] width 9 height 7
click at [92, 715] on button "Run search" at bounding box center [150, 712] width 206 height 22
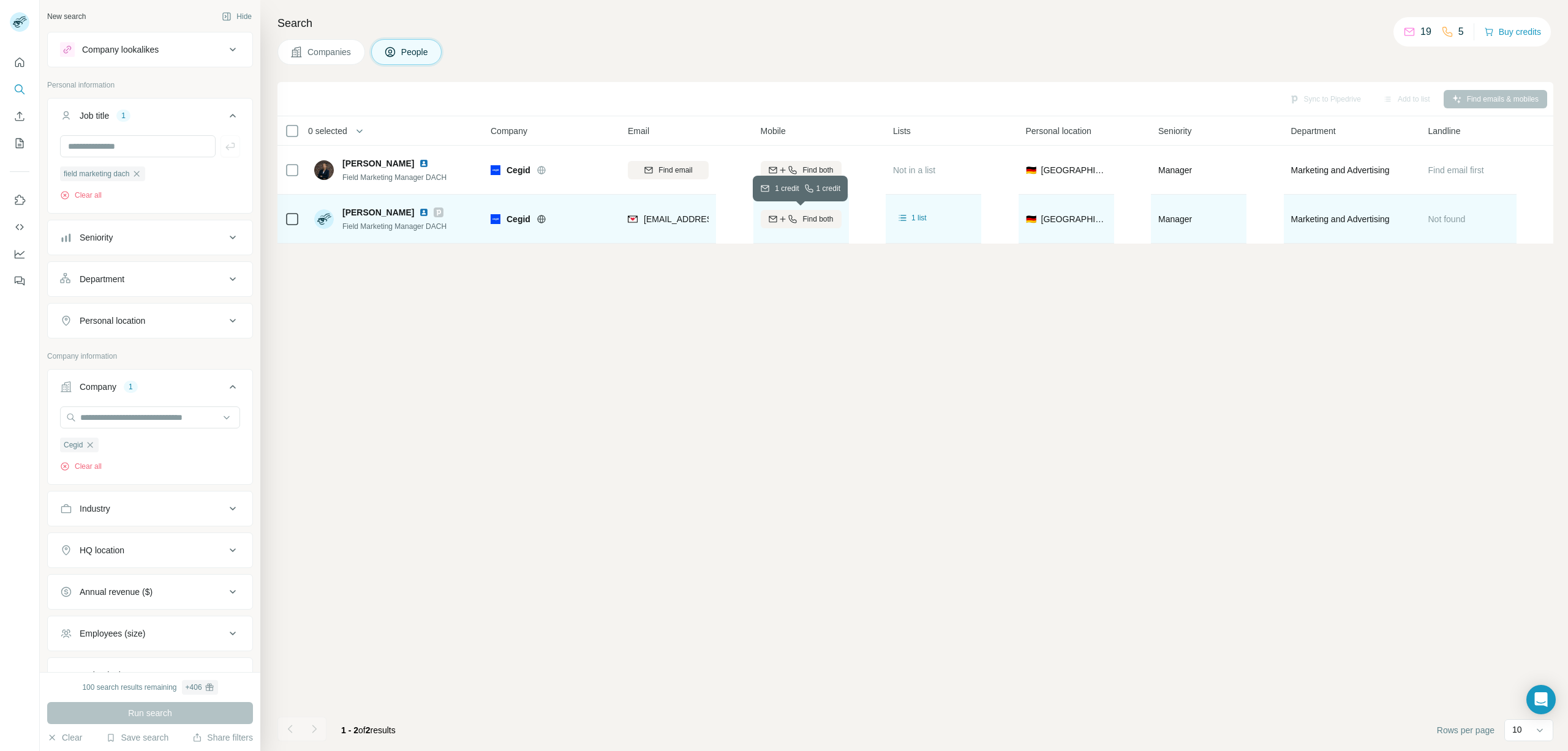
click at [795, 221] on icon "button" at bounding box center [792, 219] width 10 height 10
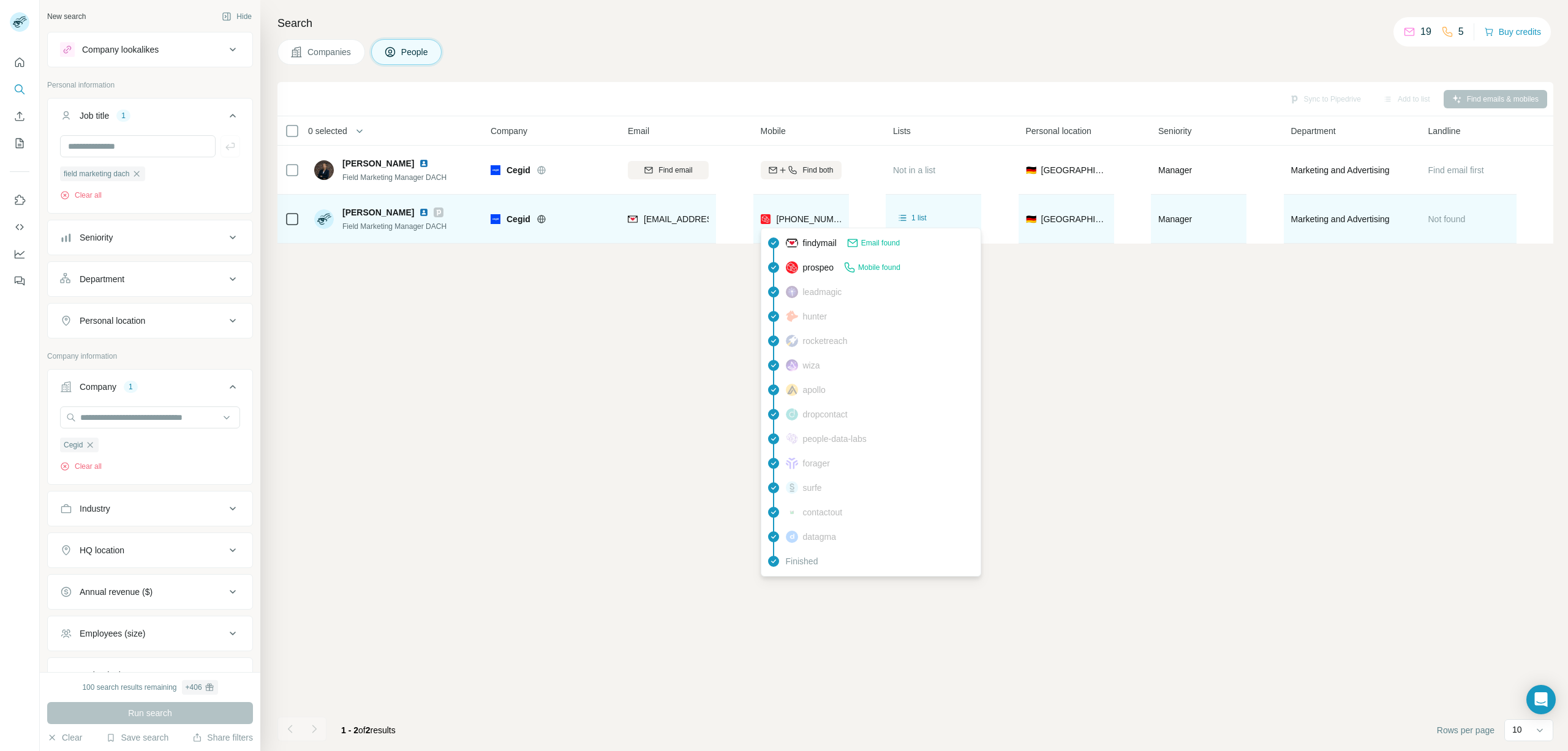
click at [802, 213] on span "[PHONE_NUMBER]" at bounding box center [809, 219] width 68 height 12
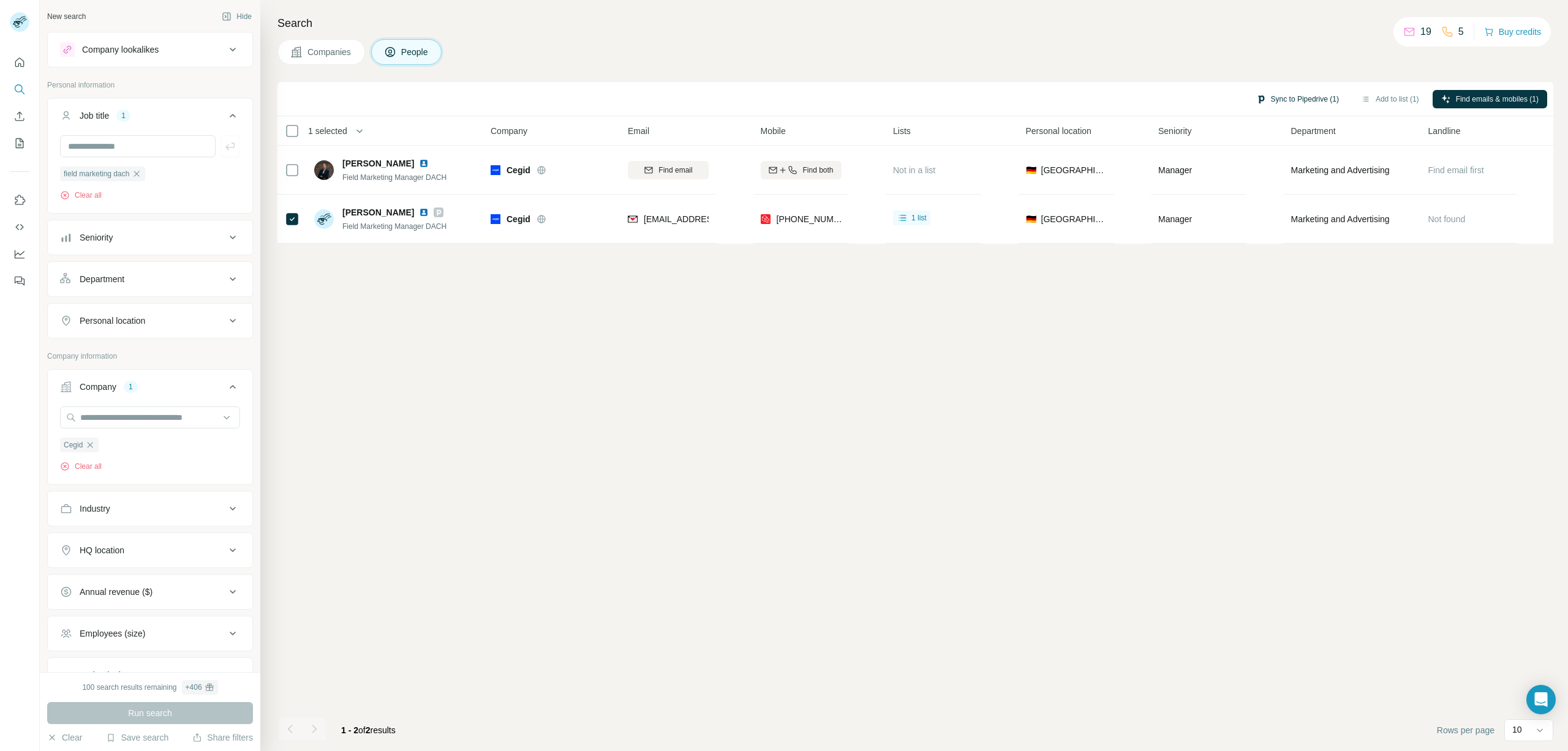
click at [1302, 99] on button "Sync to Pipedrive (1)" at bounding box center [1297, 98] width 100 height 18
click at [1275, 189] on button "Sync to Pipedrive" at bounding box center [1271, 190] width 136 height 25
